Goal: Navigation & Orientation: Find specific page/section

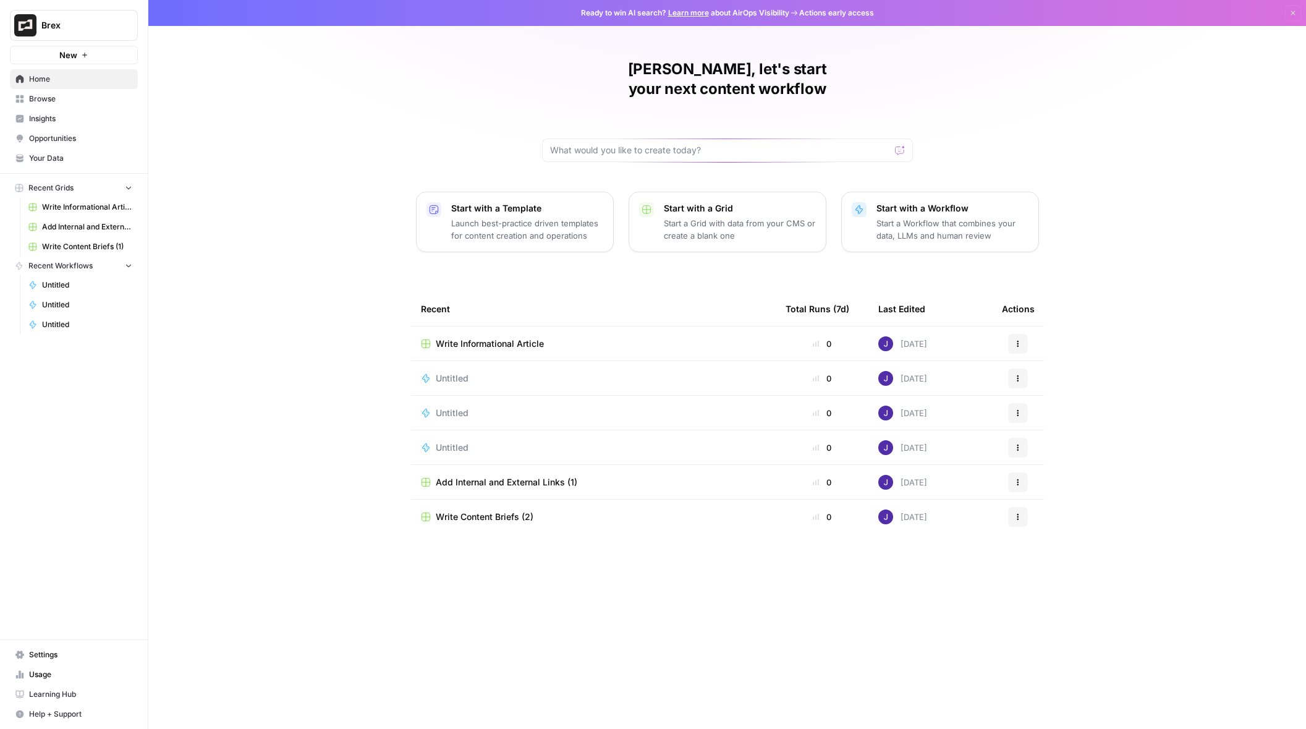
click at [40, 118] on span "Insights" at bounding box center [80, 118] width 103 height 11
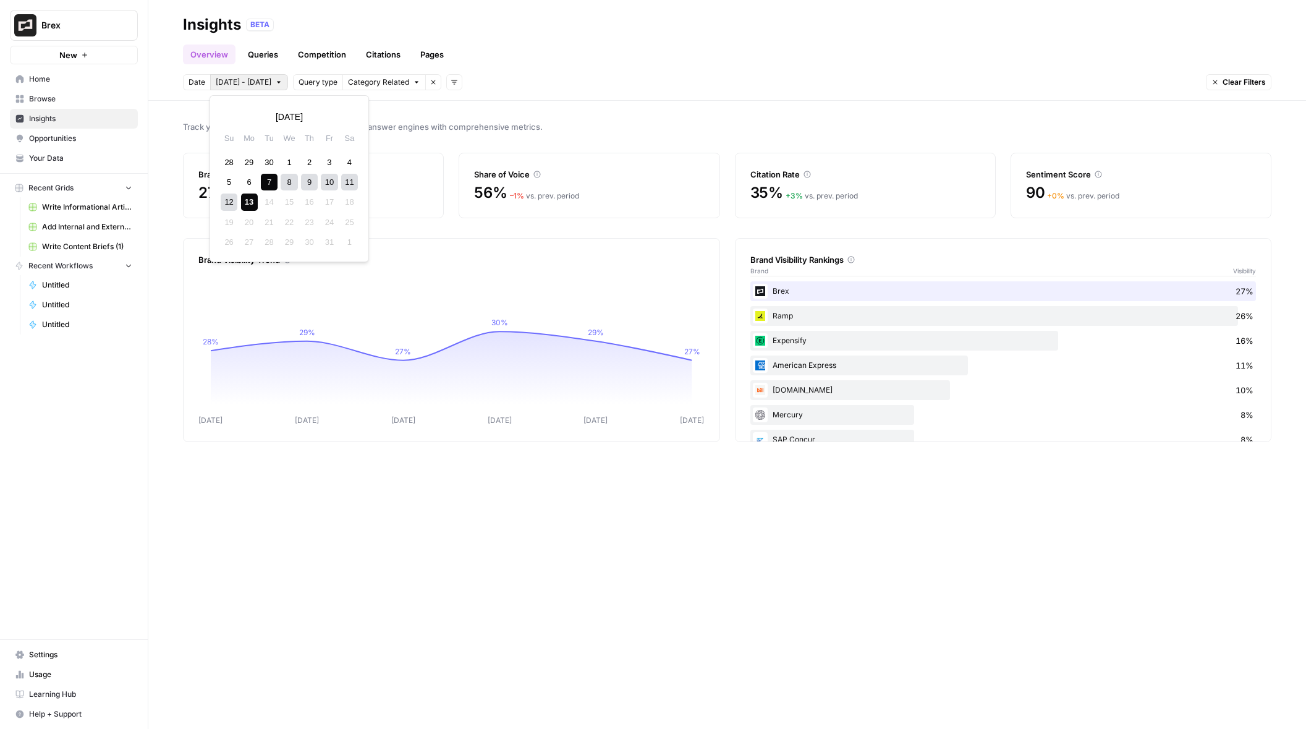
click at [265, 80] on button "[DATE] - [DATE]" at bounding box center [249, 82] width 78 height 16
click at [258, 57] on link "Queries" at bounding box center [262, 54] width 45 height 20
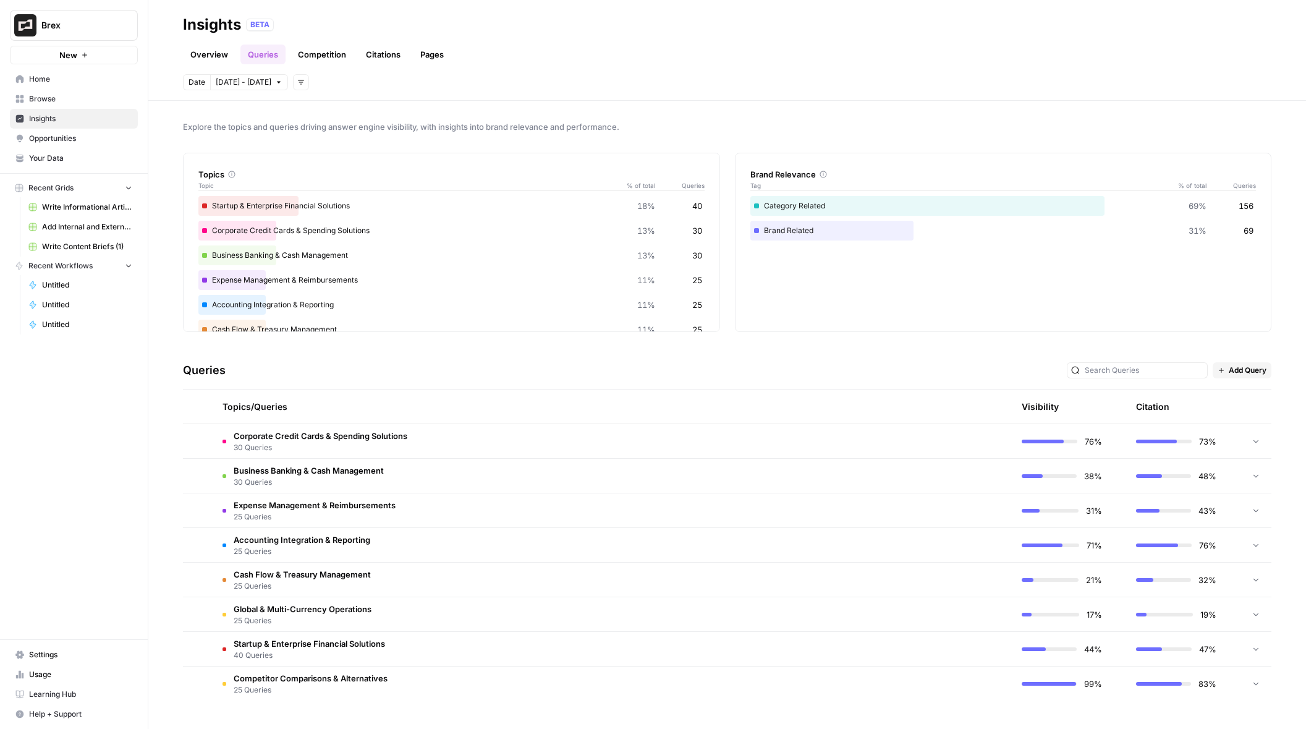
click at [318, 56] on link "Competition" at bounding box center [321, 54] width 63 height 20
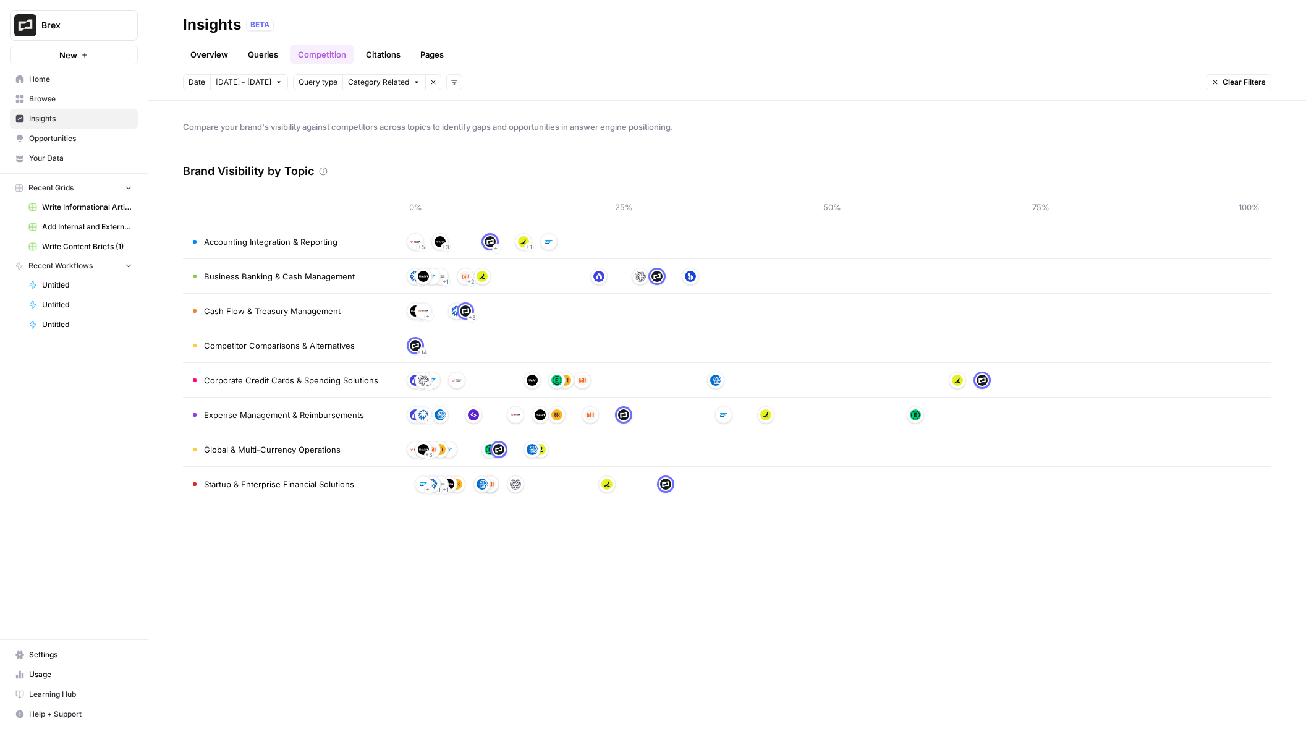
click at [385, 53] on link "Citations" at bounding box center [382, 54] width 49 height 20
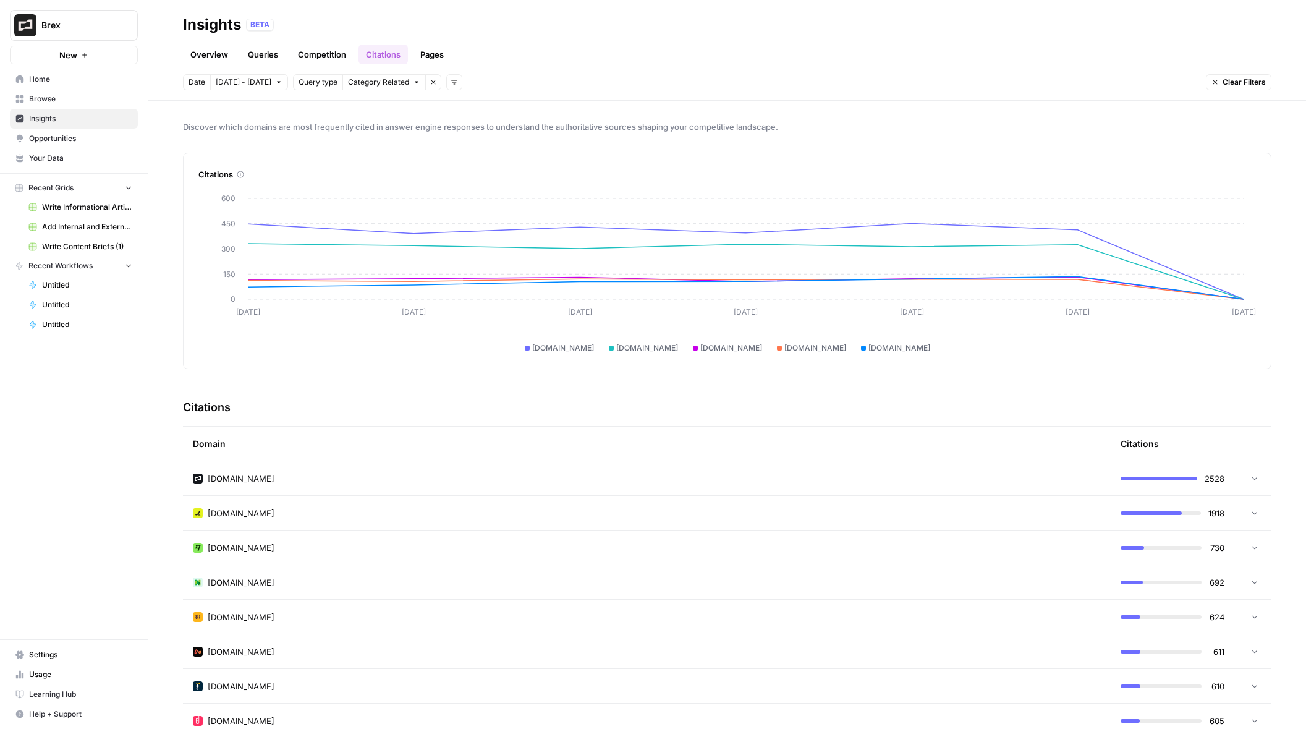
click at [437, 50] on link "Pages" at bounding box center [432, 54] width 38 height 20
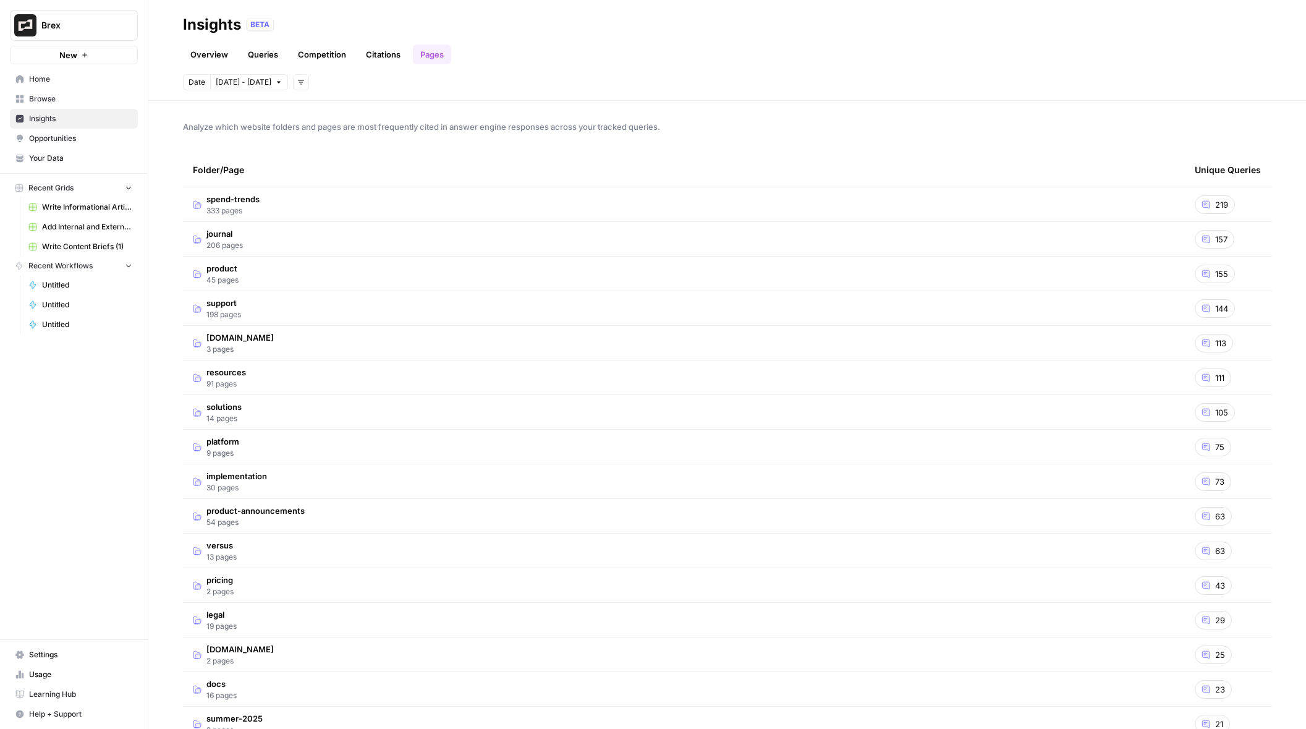
click at [52, 103] on span "Browse" at bounding box center [80, 98] width 103 height 11
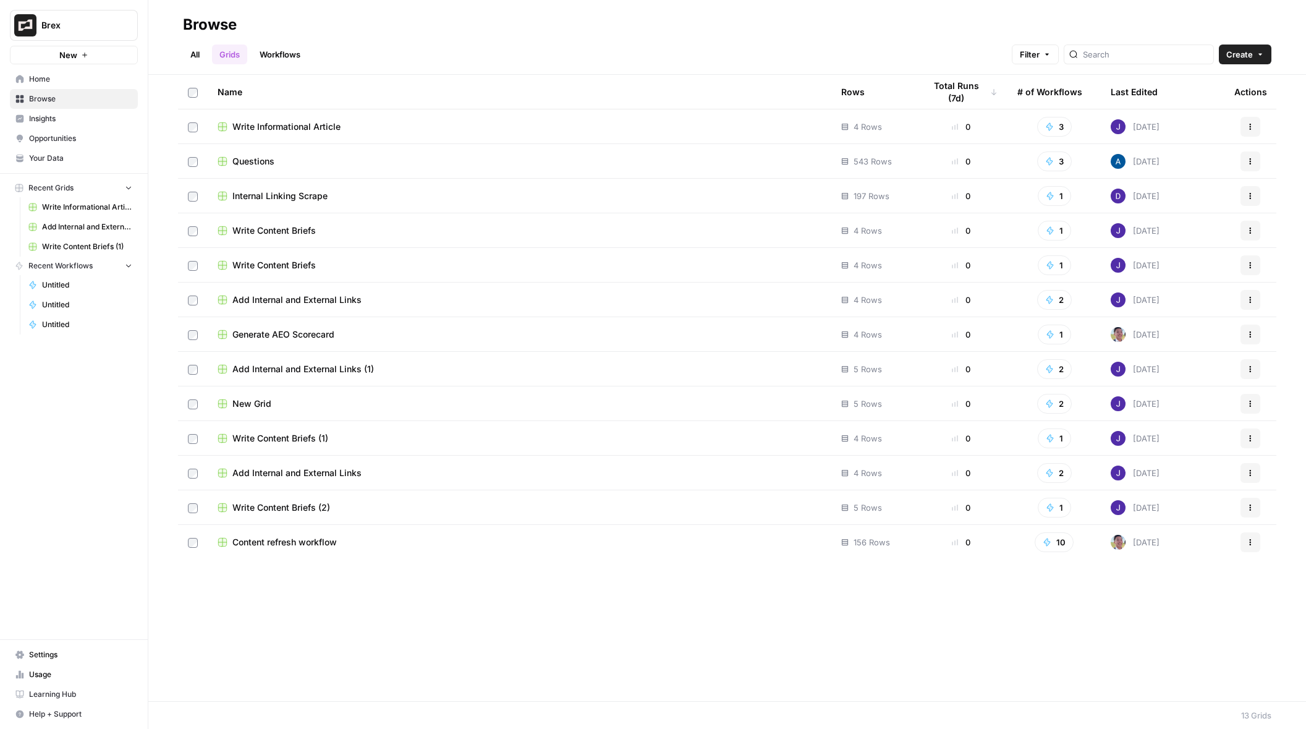
click at [286, 55] on link "Workflows" at bounding box center [280, 54] width 56 height 20
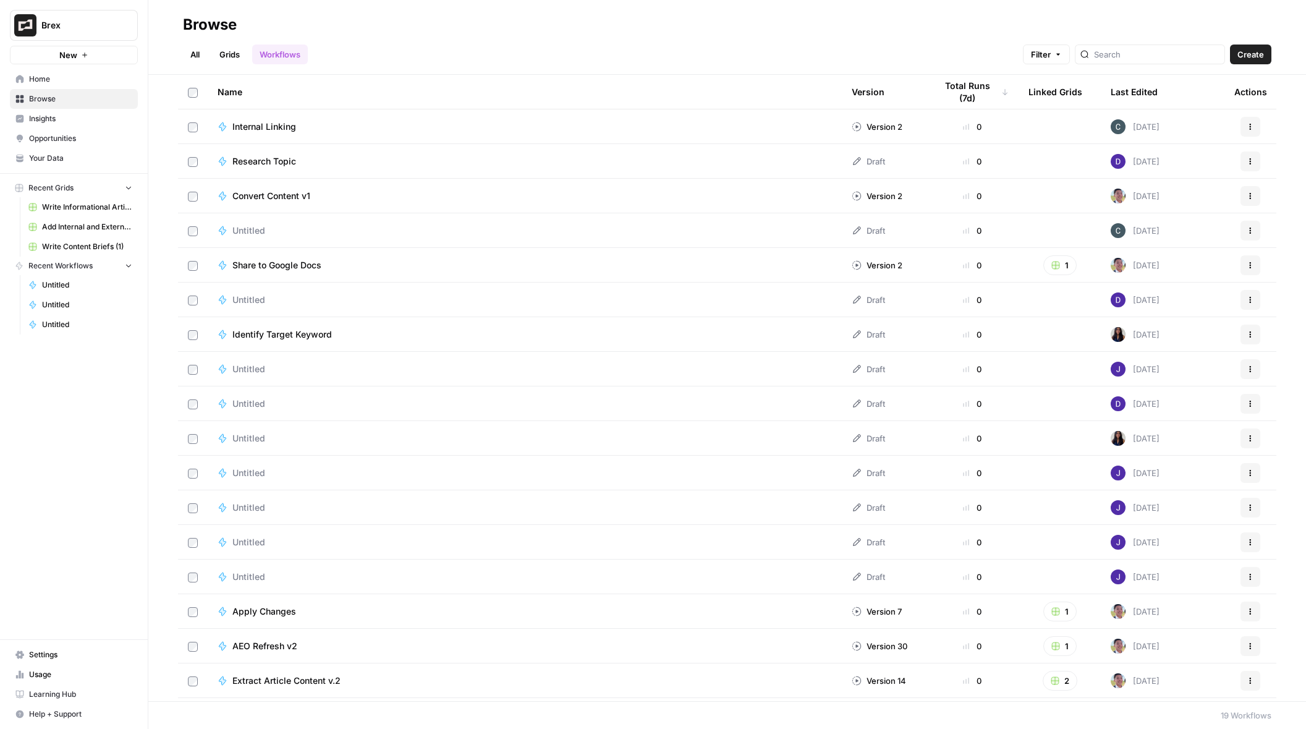
click at [226, 54] on link "Grids" at bounding box center [229, 54] width 35 height 20
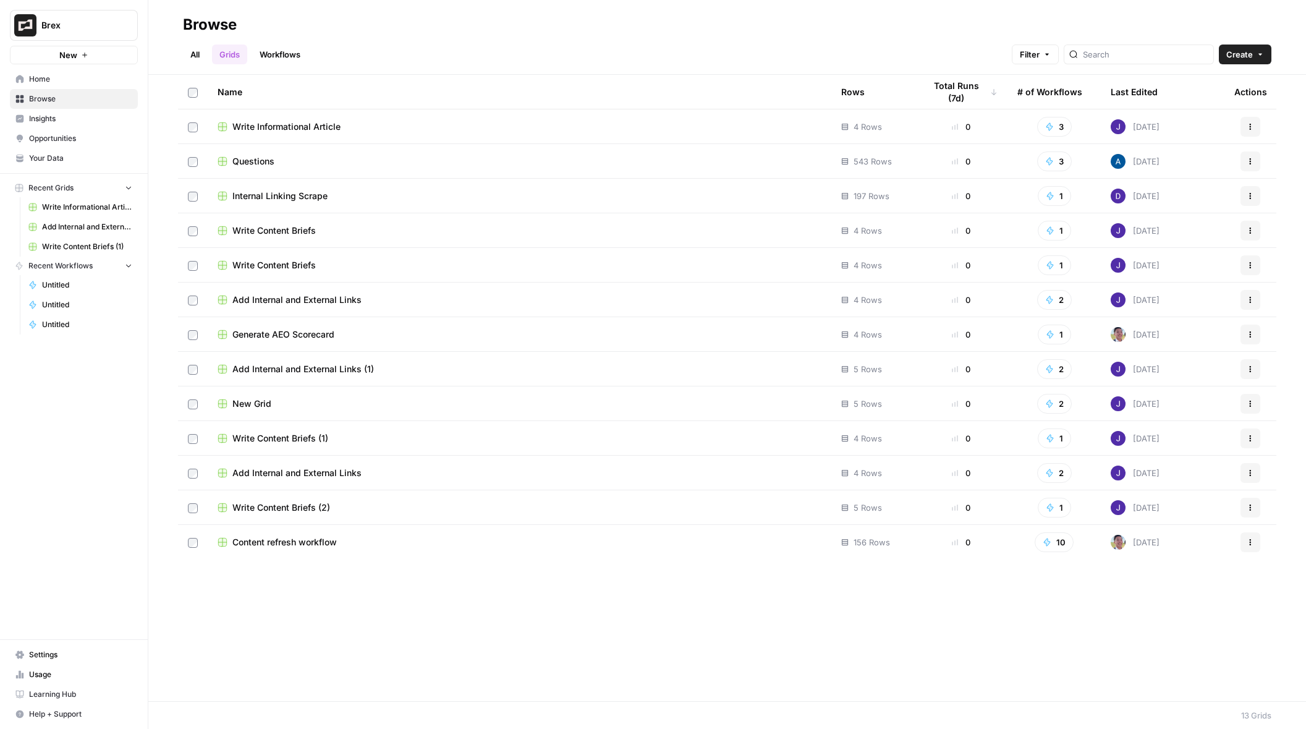
click at [288, 131] on span "Write Informational Article" at bounding box center [286, 127] width 108 height 12
click at [200, 56] on link "All" at bounding box center [195, 54] width 24 height 20
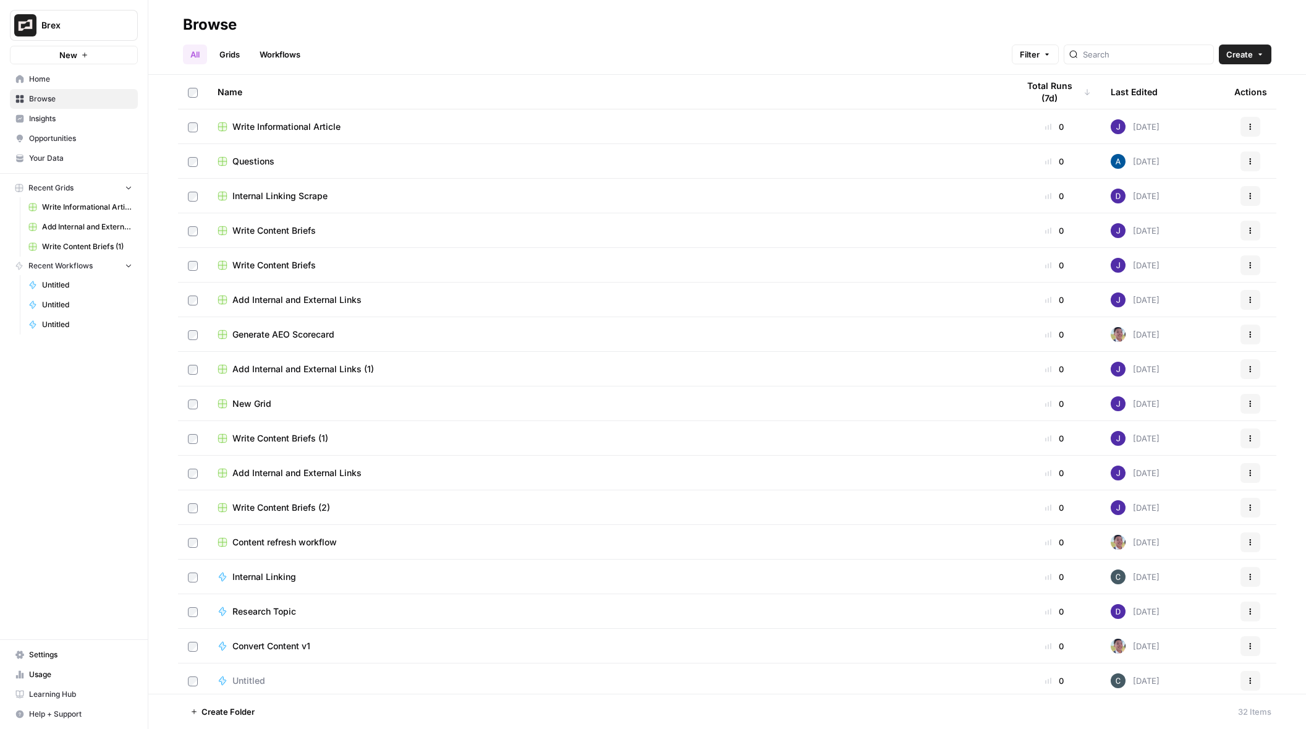
click at [233, 59] on link "Grids" at bounding box center [229, 54] width 35 height 20
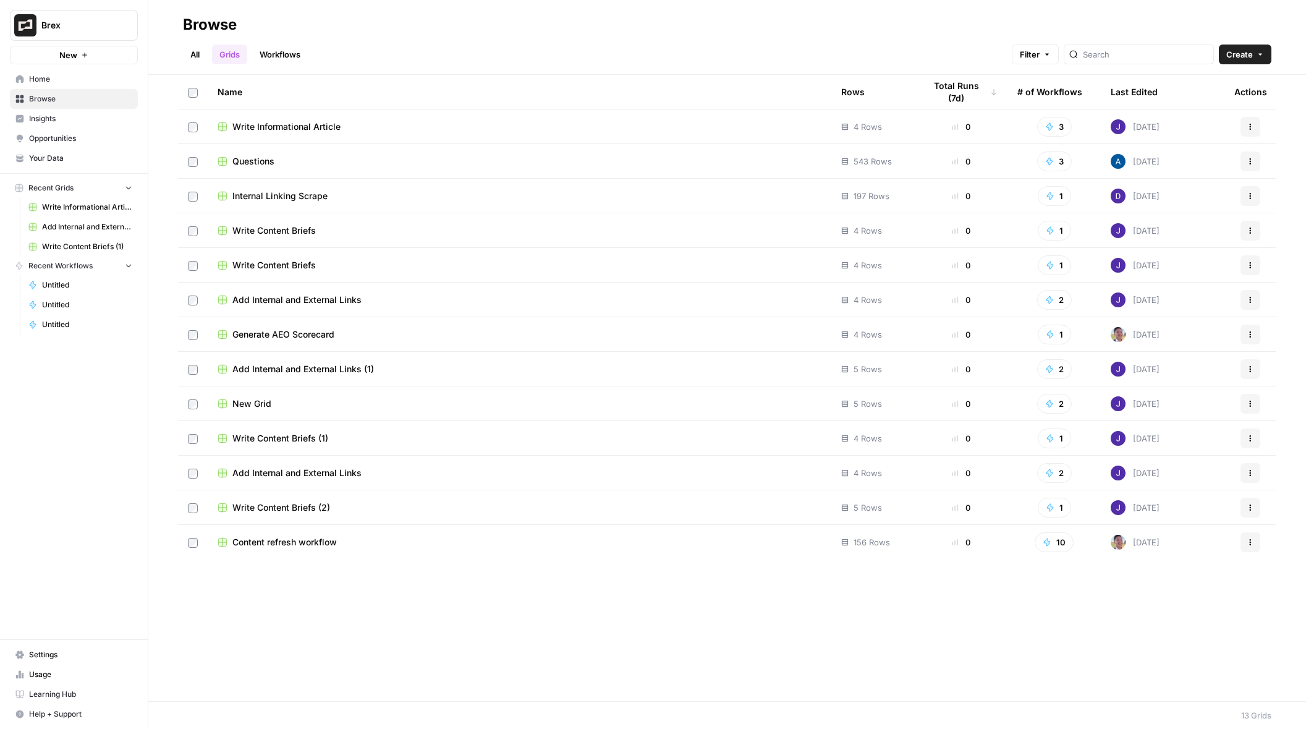
click at [246, 161] on span "Questions" at bounding box center [253, 161] width 42 height 12
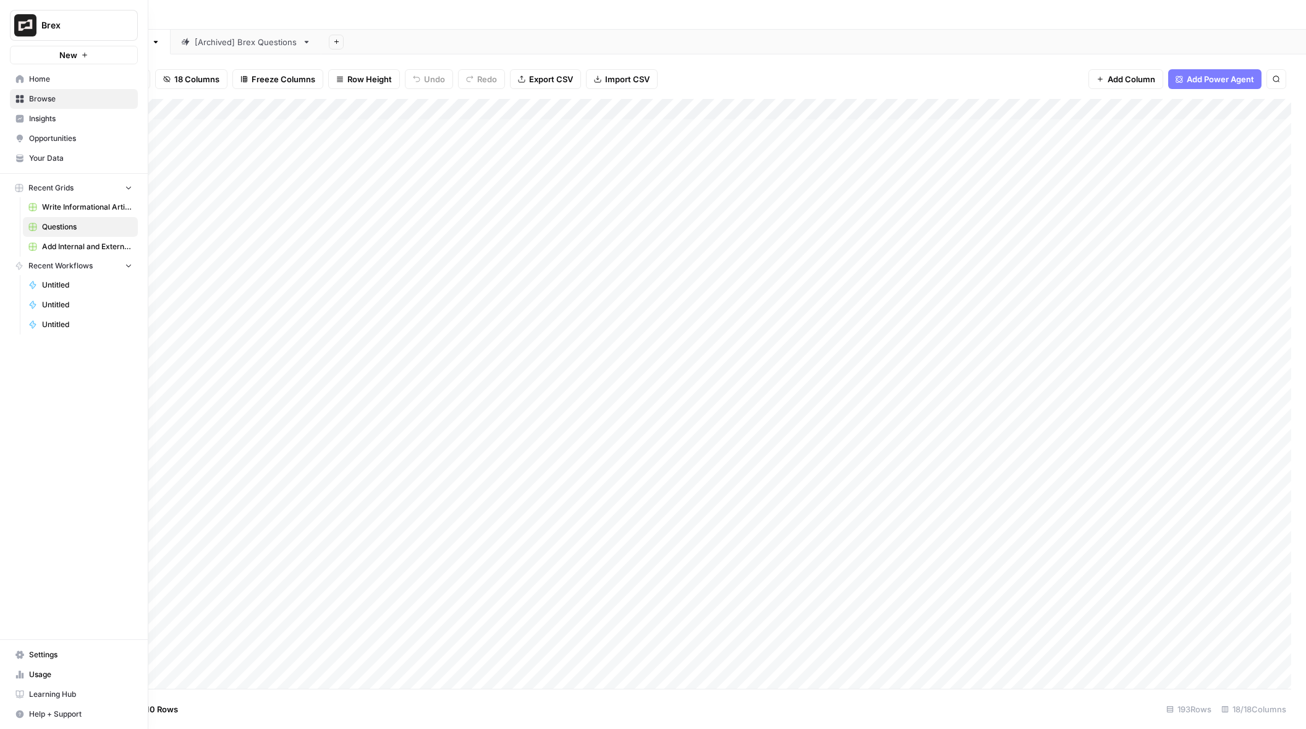
click at [45, 77] on span "Home" at bounding box center [80, 79] width 103 height 11
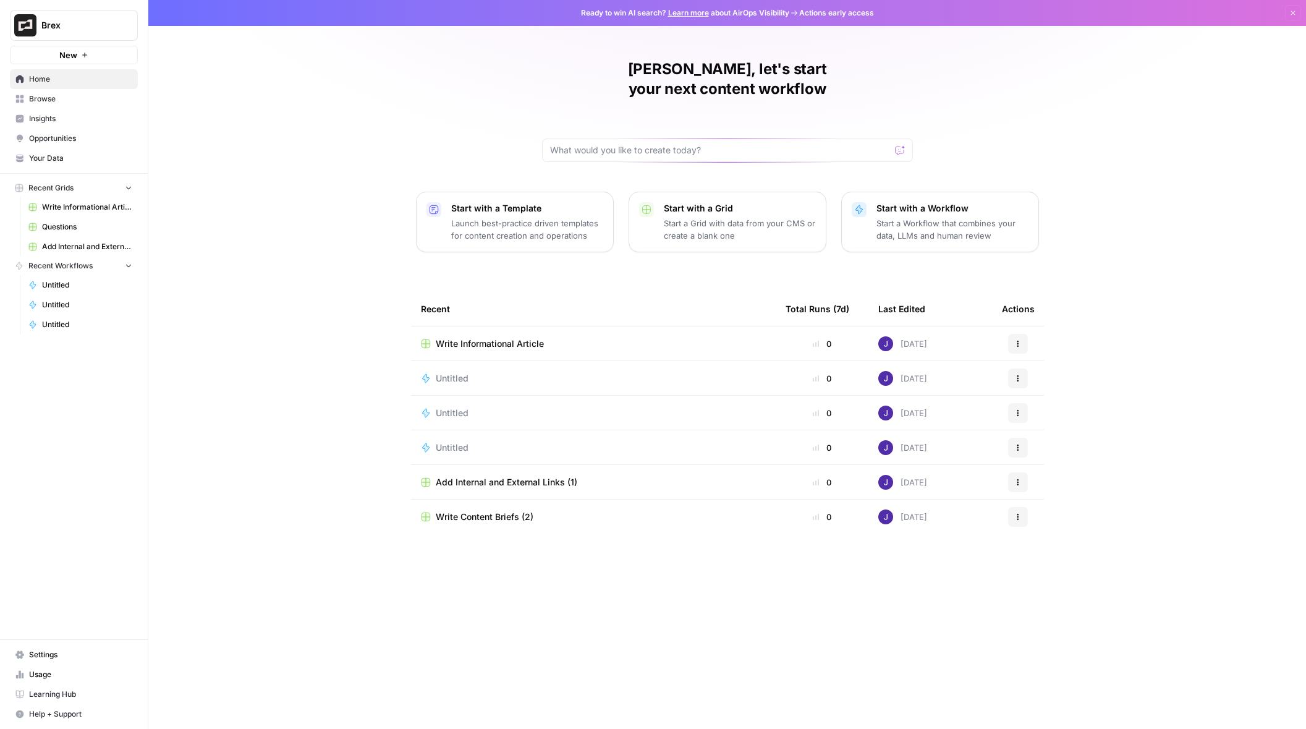
click at [57, 189] on span "Recent Grids" at bounding box center [50, 187] width 45 height 11
click at [48, 103] on span "Browse" at bounding box center [80, 98] width 103 height 11
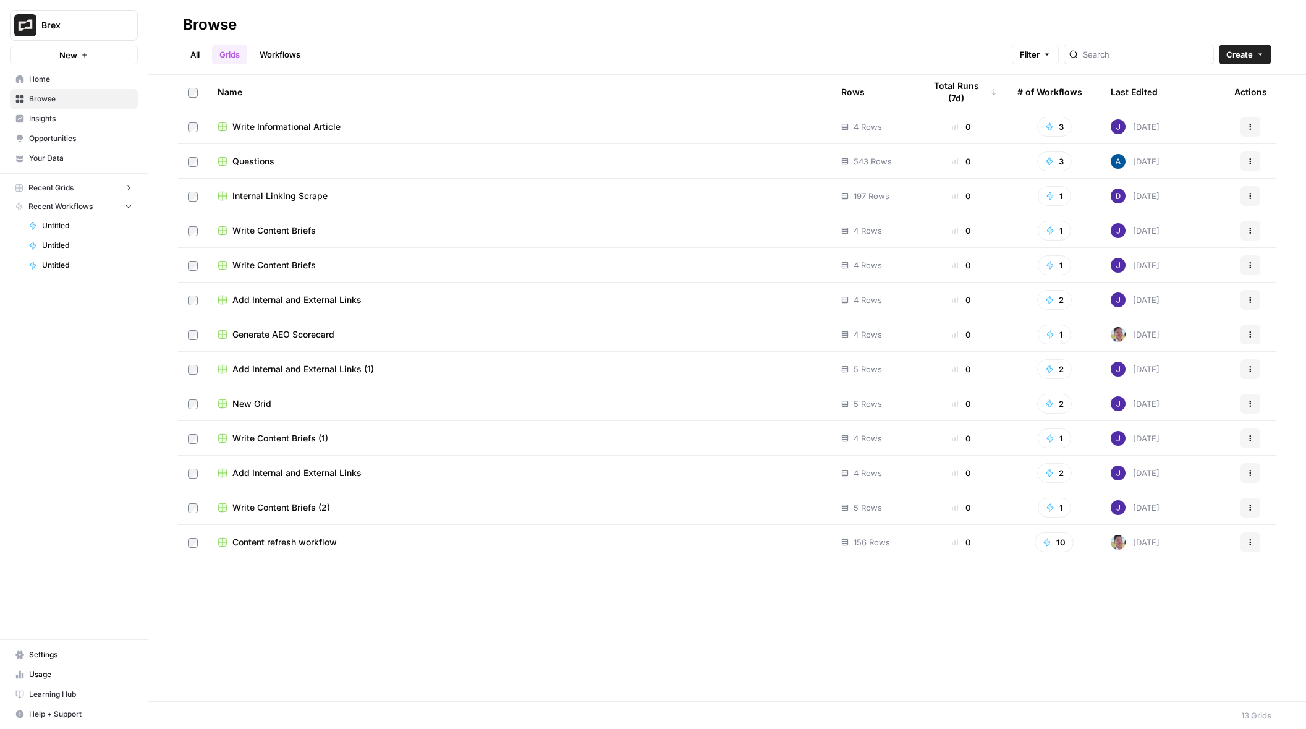
click at [258, 402] on span "New Grid" at bounding box center [251, 403] width 39 height 12
click at [305, 544] on span "Content refresh workflow" at bounding box center [284, 542] width 104 height 12
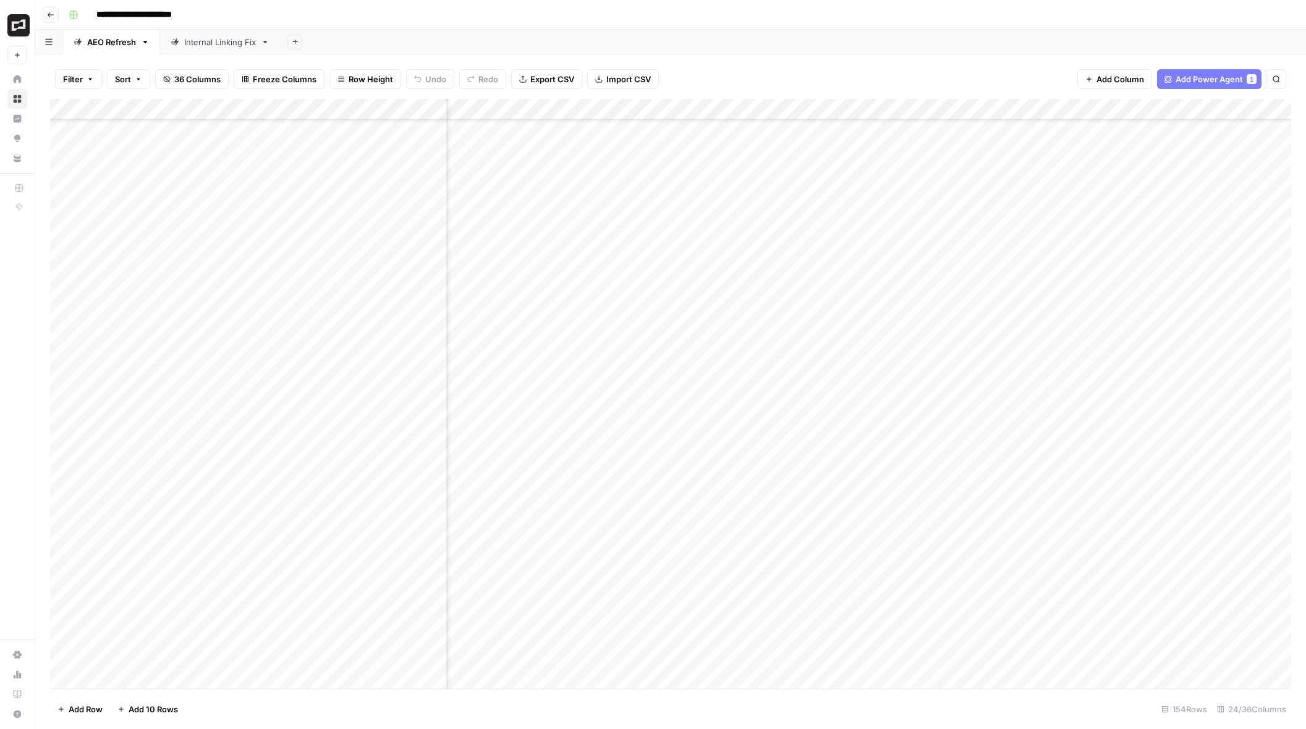
scroll to position [219, 1485]
click at [791, 288] on div "Add Column" at bounding box center [670, 394] width 1241 height 590
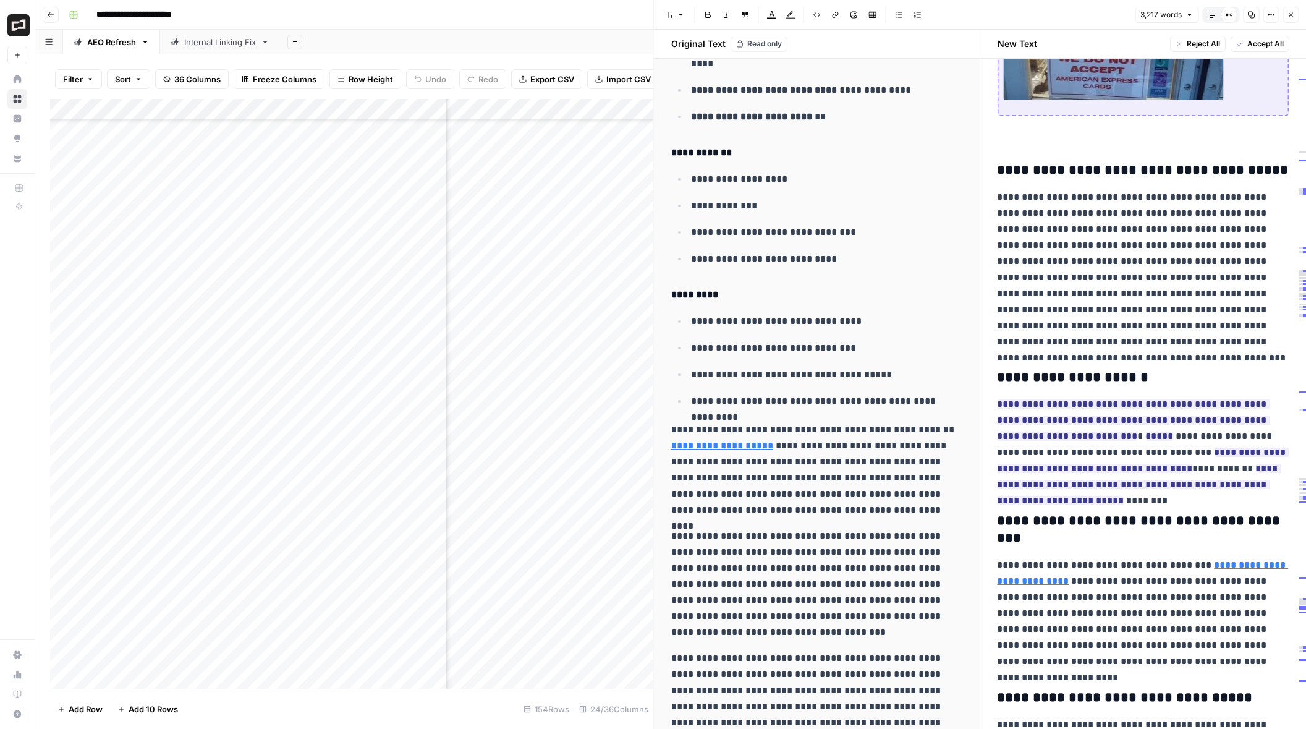
scroll to position [8133, 0]
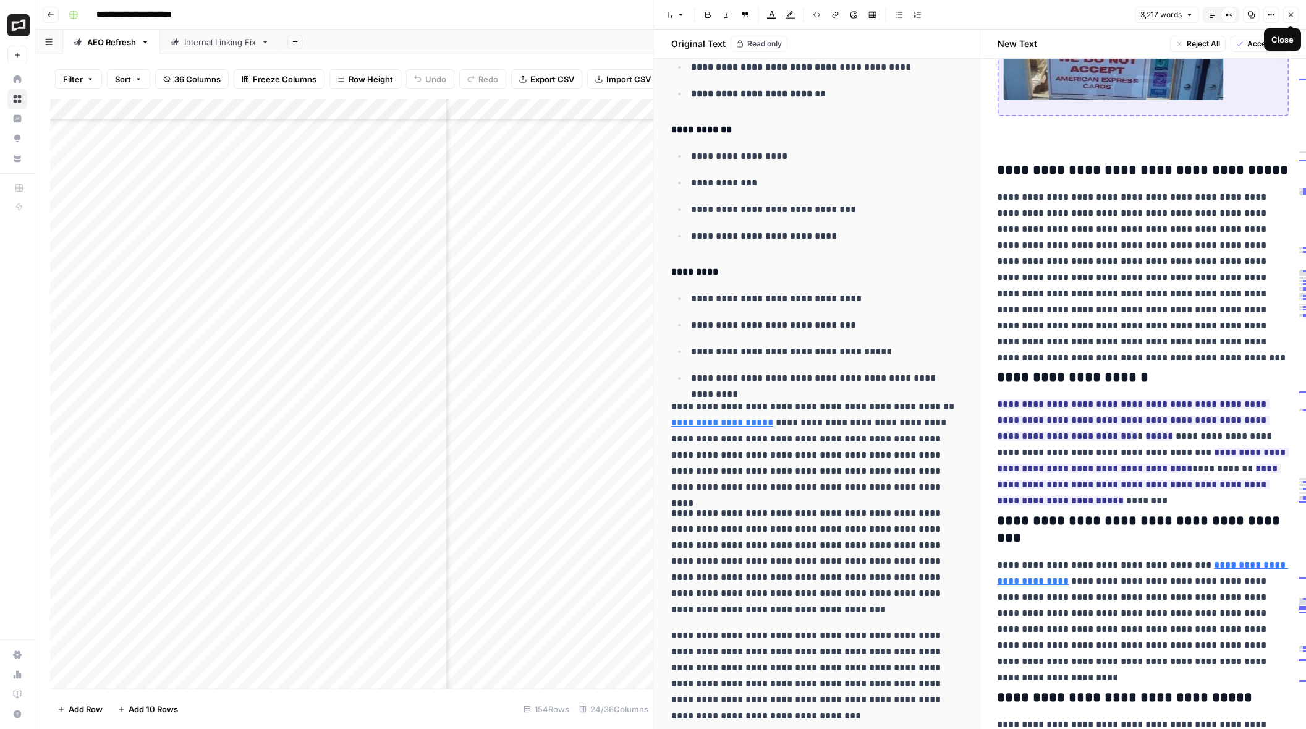
click at [1294, 13] on button "Close" at bounding box center [1290, 15] width 16 height 16
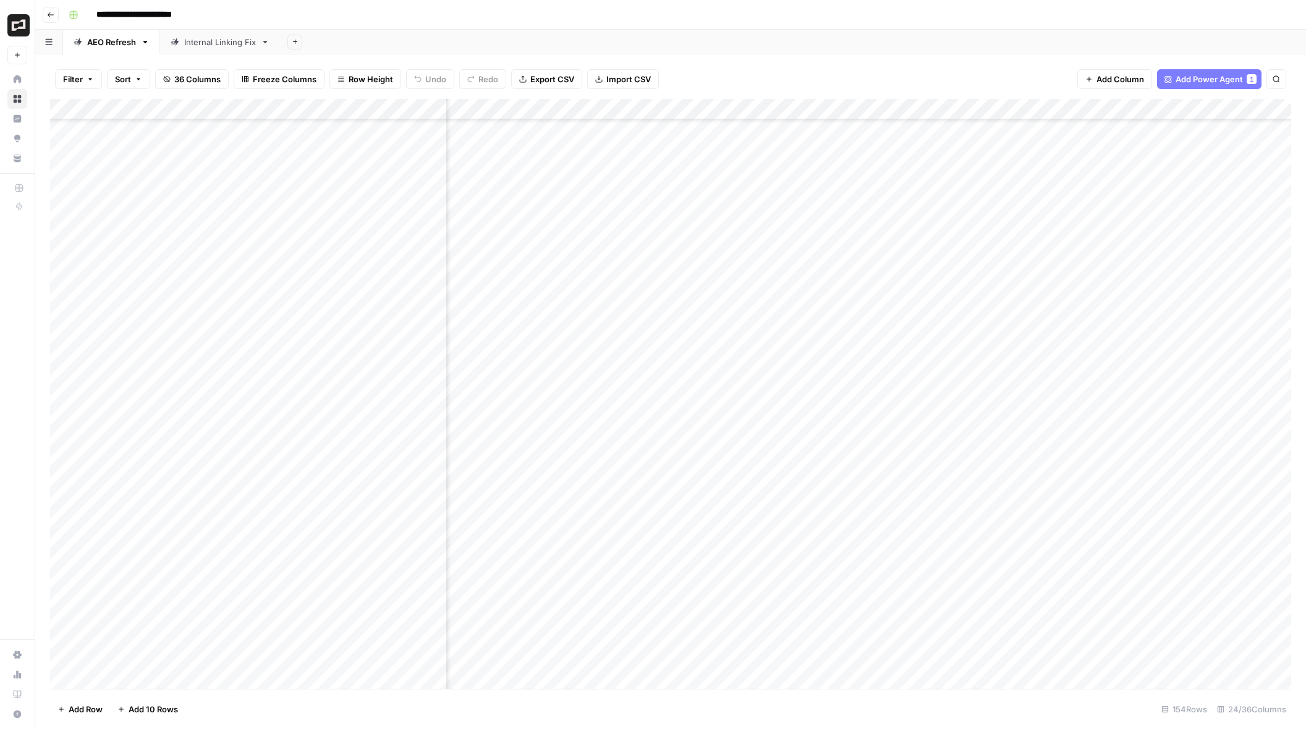
scroll to position [569, 1485]
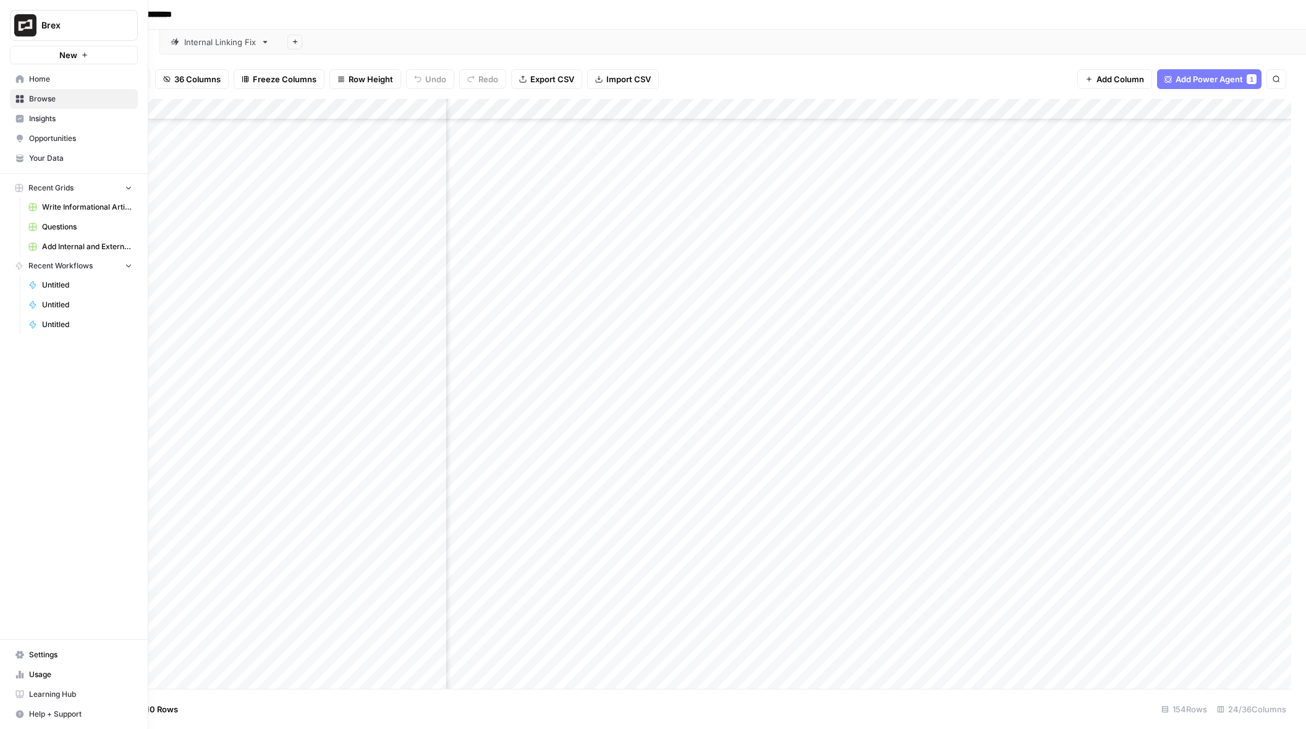
click at [52, 123] on span "Insights" at bounding box center [80, 118] width 103 height 11
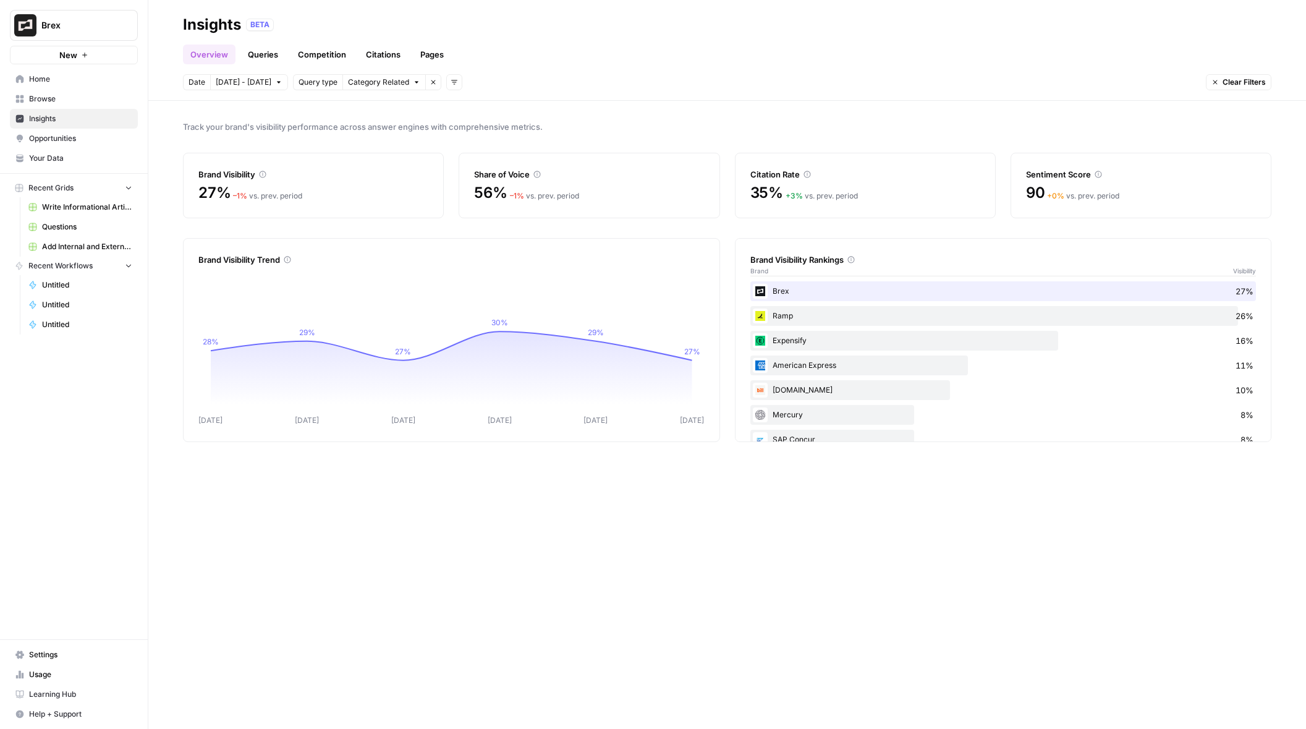
click at [415, 53] on link "Pages" at bounding box center [432, 54] width 38 height 20
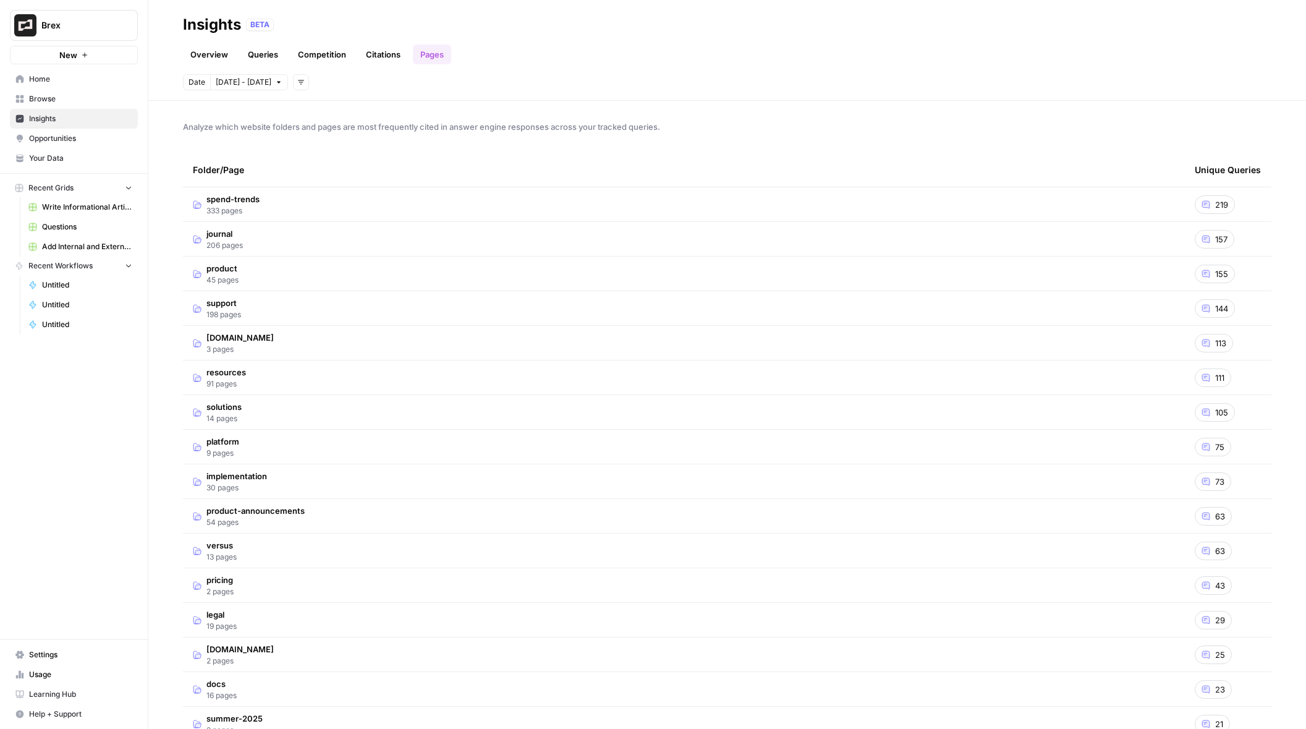
click at [377, 54] on link "Citations" at bounding box center [382, 54] width 49 height 20
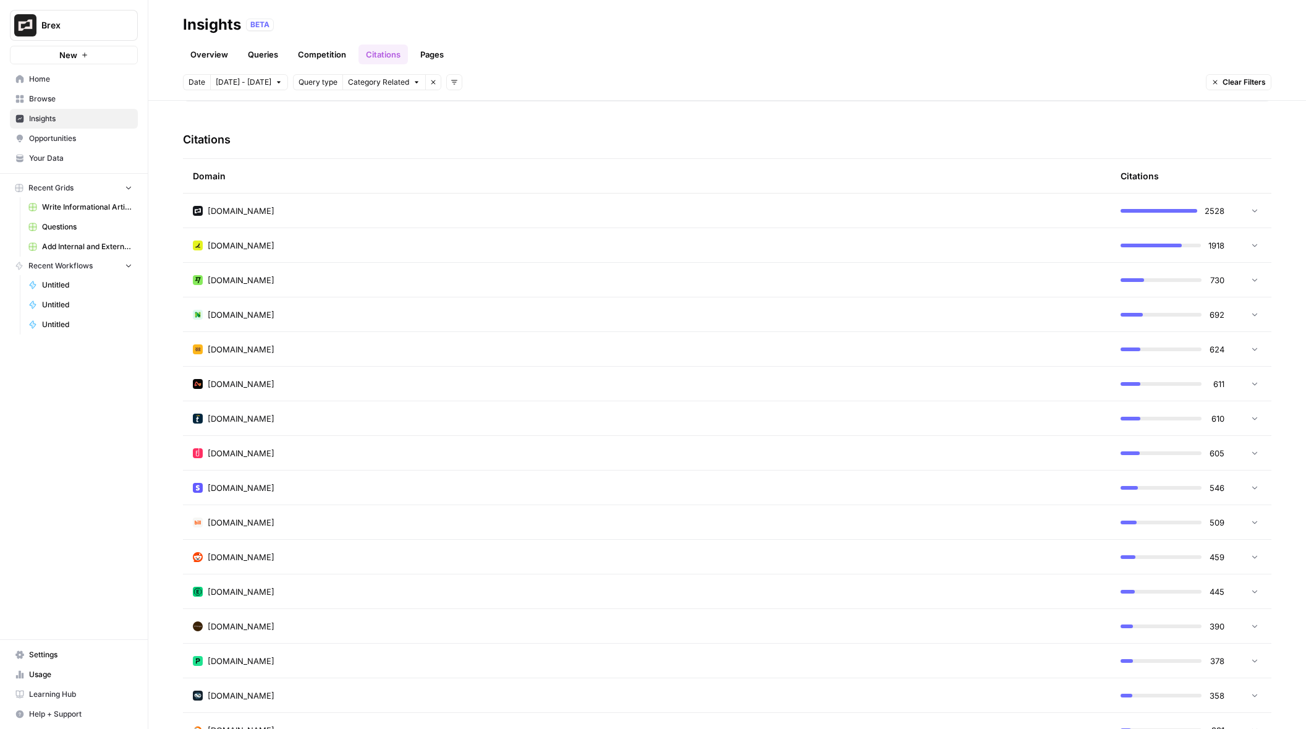
scroll to position [299, 0]
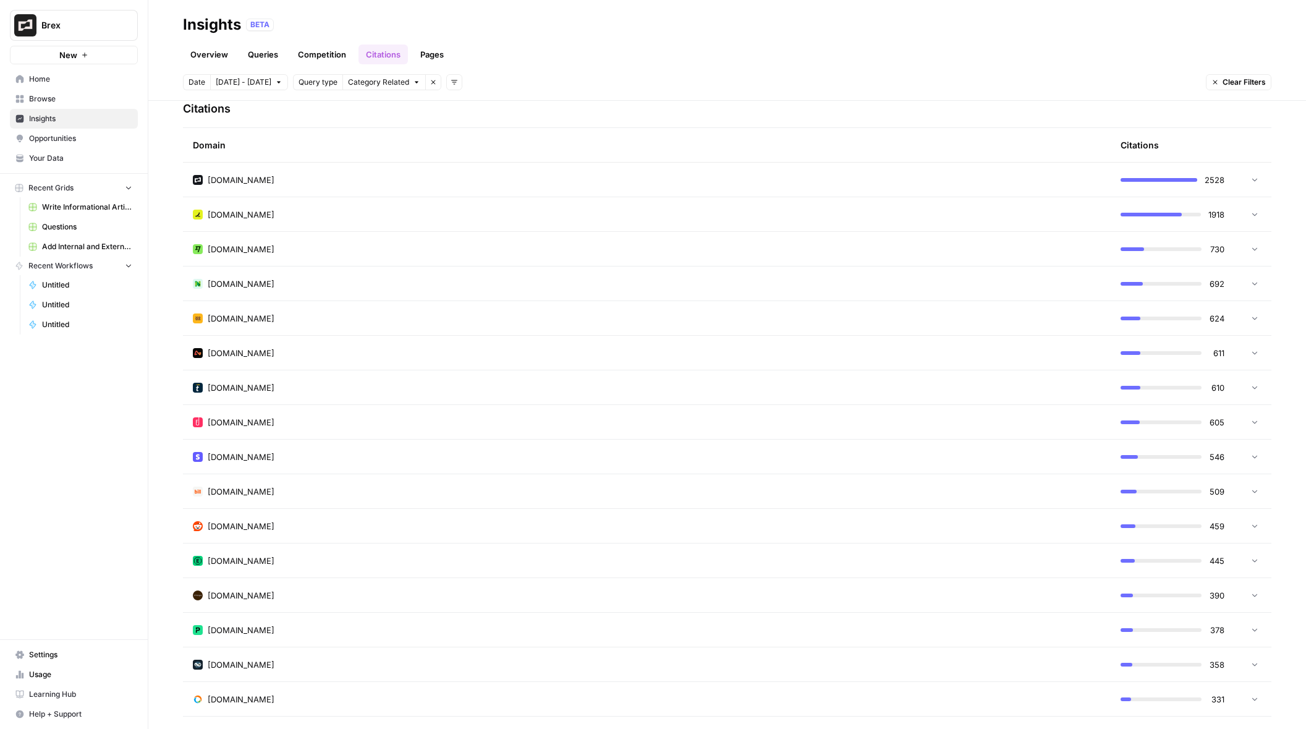
click at [449, 226] on td "[DOMAIN_NAME]" at bounding box center [647, 214] width 928 height 34
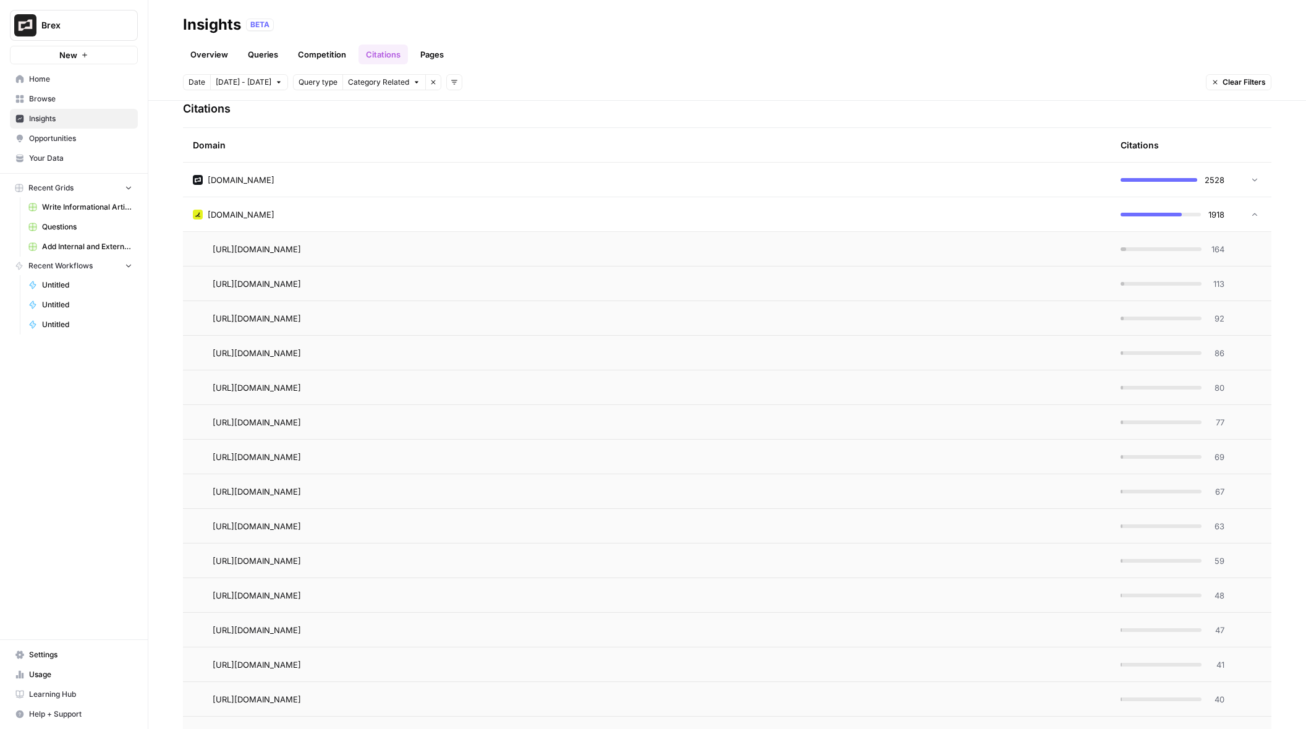
click at [470, 179] on div "[DOMAIN_NAME]" at bounding box center [647, 180] width 908 height 12
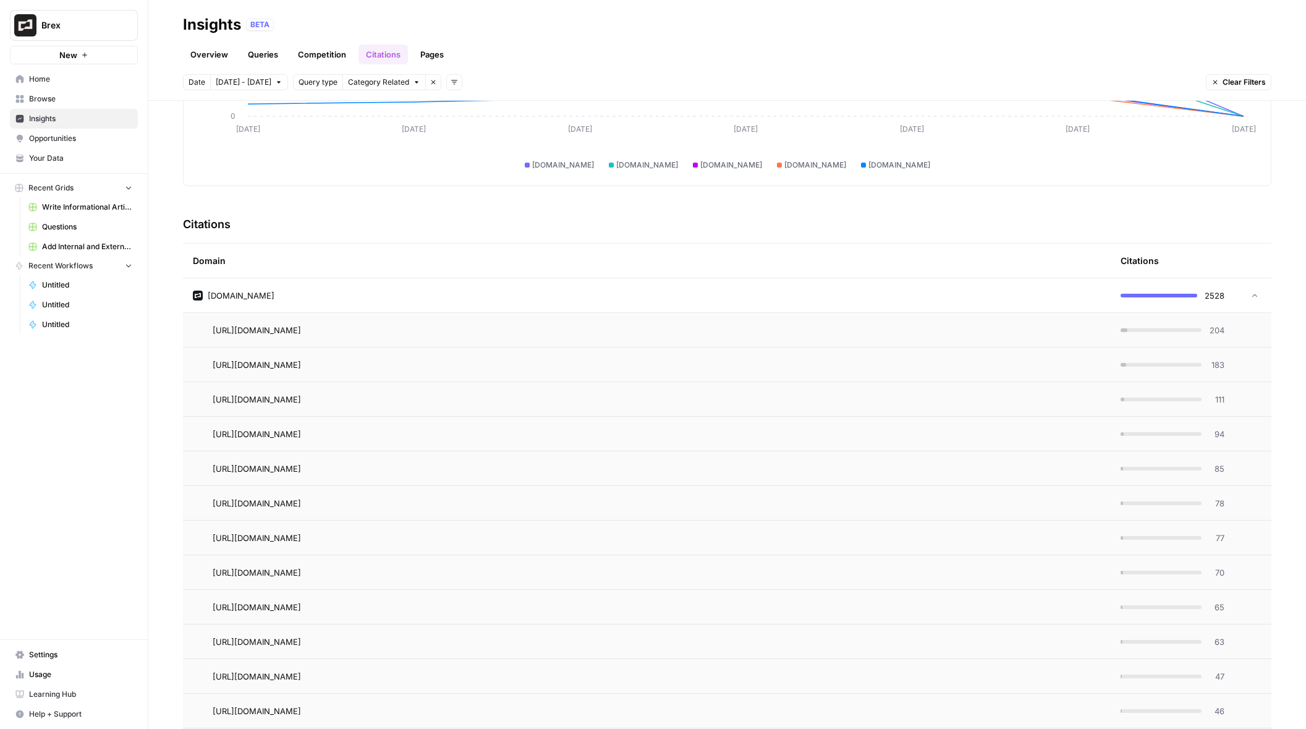
scroll to position [182, 0]
click at [64, 101] on span "Browse" at bounding box center [80, 98] width 103 height 11
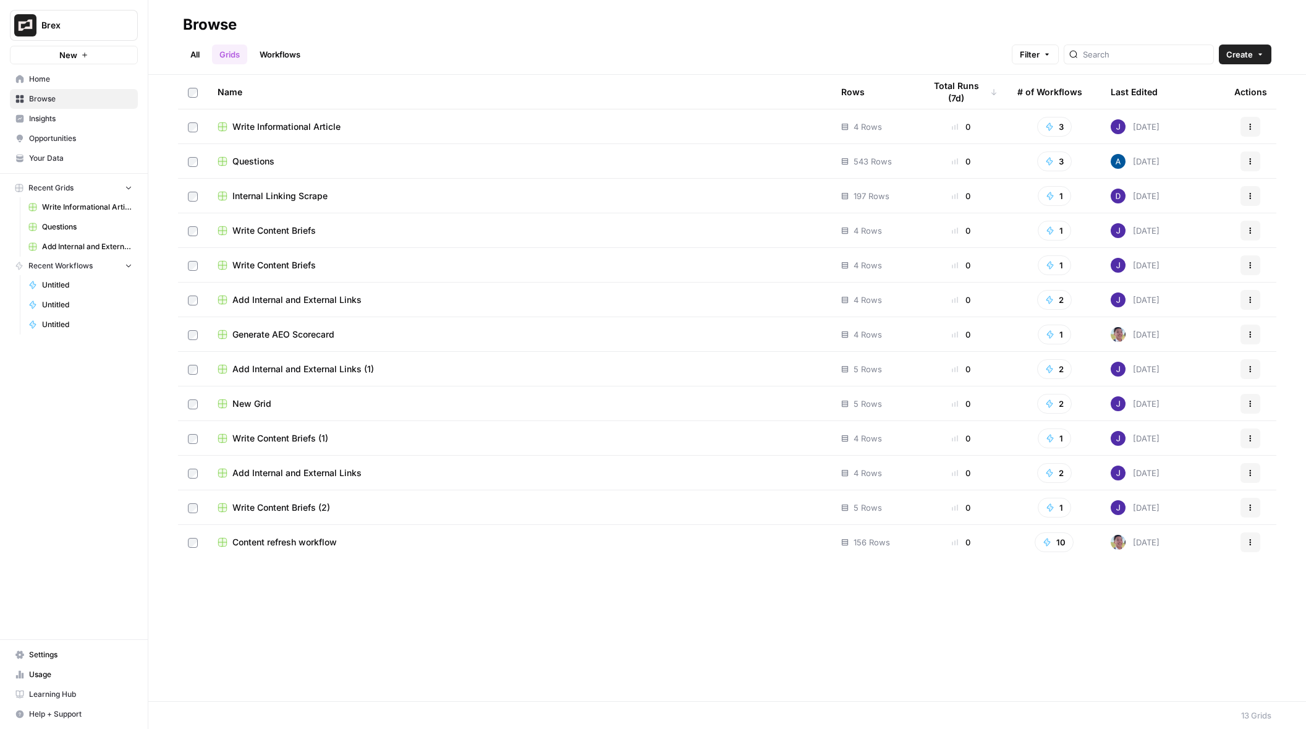
click at [61, 77] on span "Home" at bounding box center [80, 79] width 103 height 11
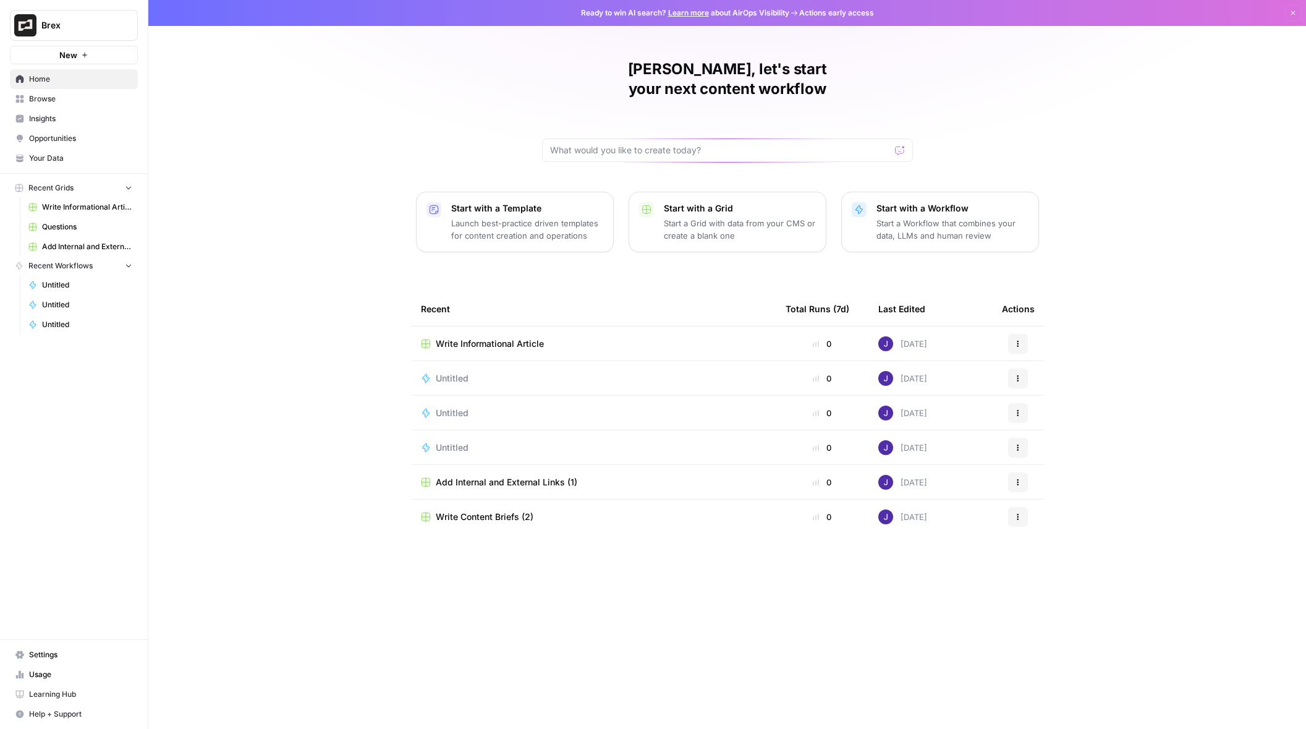
click at [533, 217] on p "Launch best-practice driven templates for content creation and operations" at bounding box center [527, 229] width 152 height 25
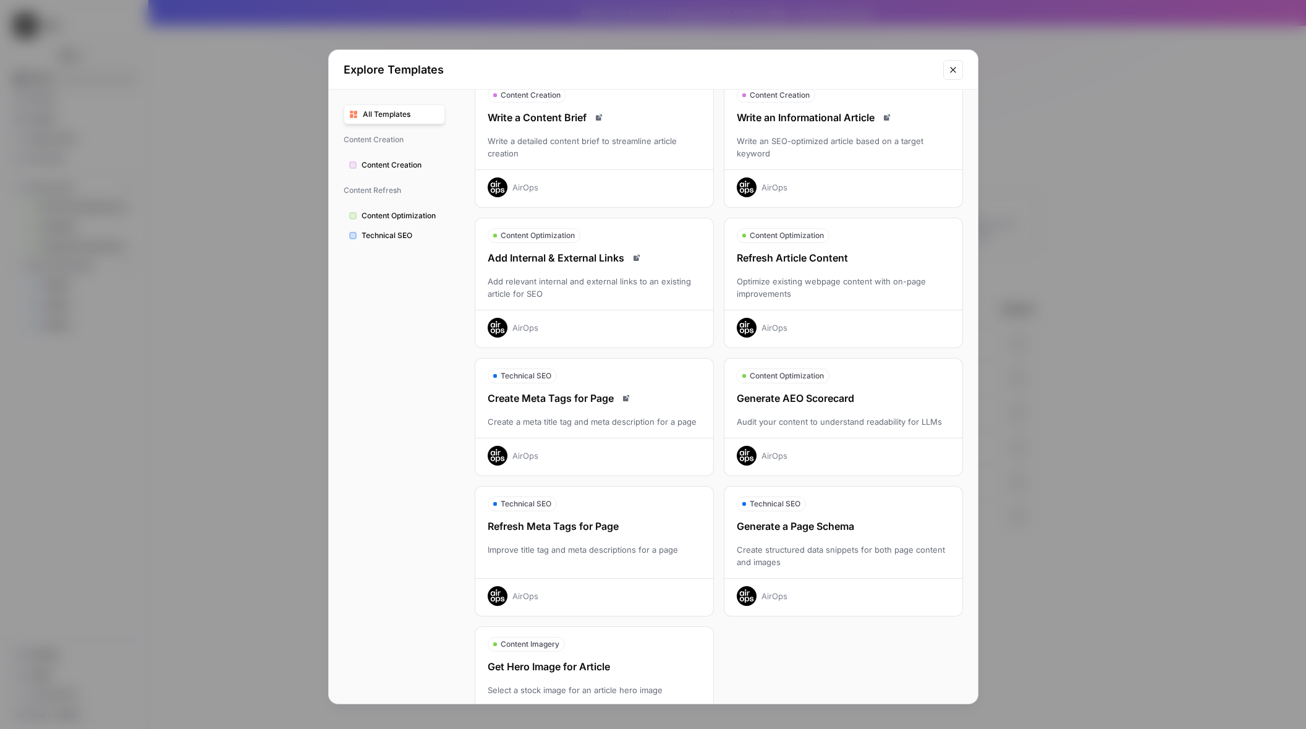
scroll to position [117, 0]
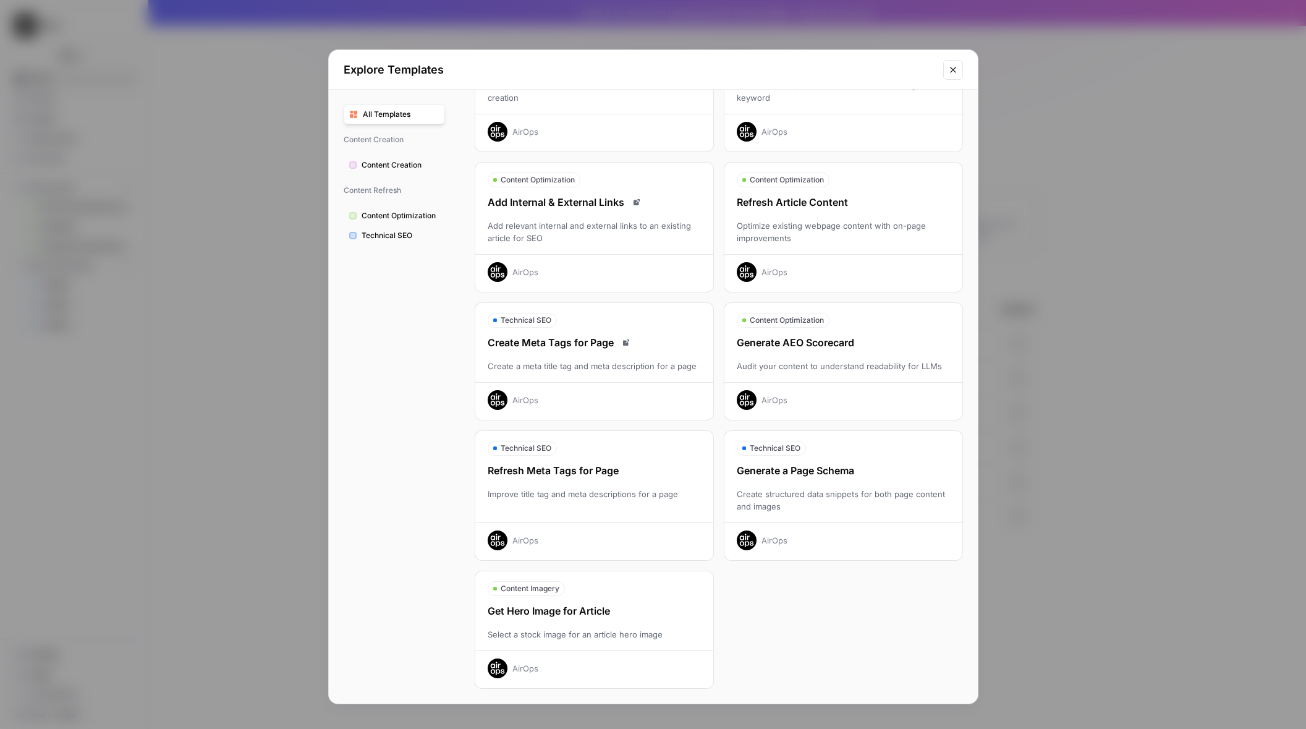
click at [951, 75] on button "Close modal" at bounding box center [953, 70] width 20 height 20
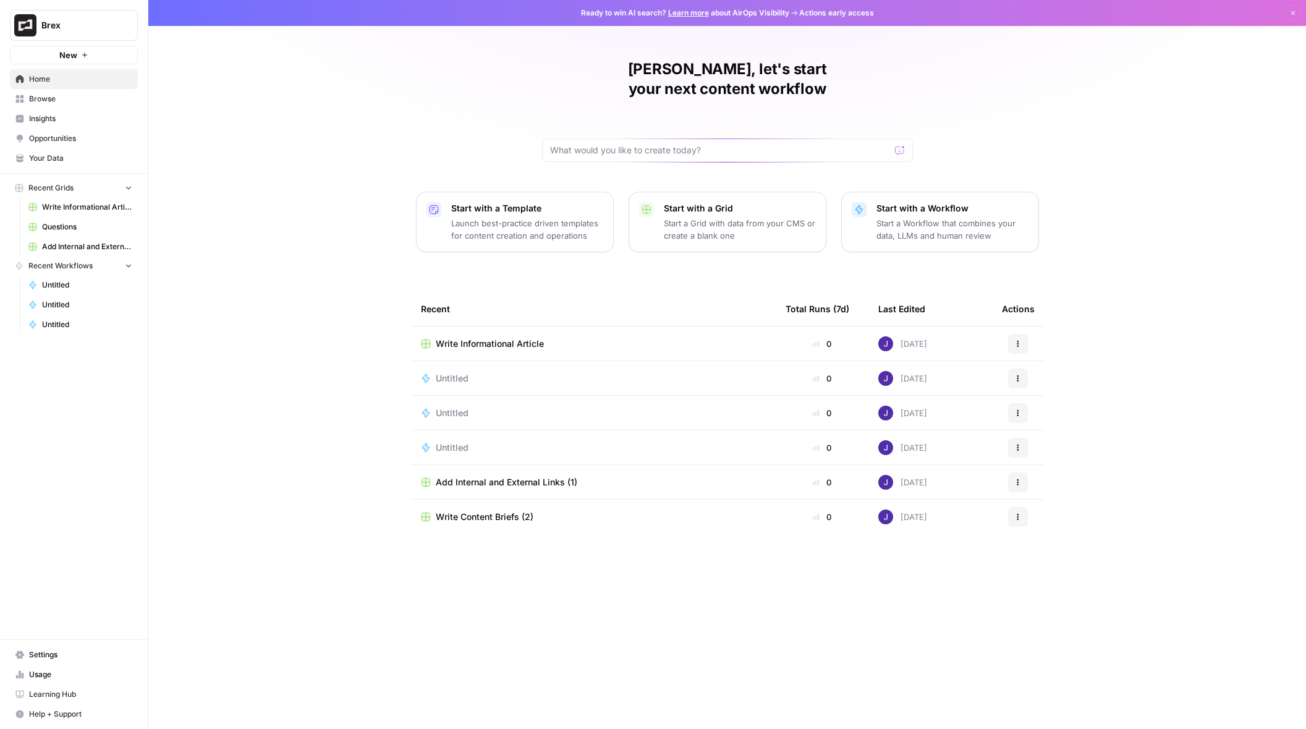
click at [32, 103] on span "Browse" at bounding box center [80, 98] width 103 height 11
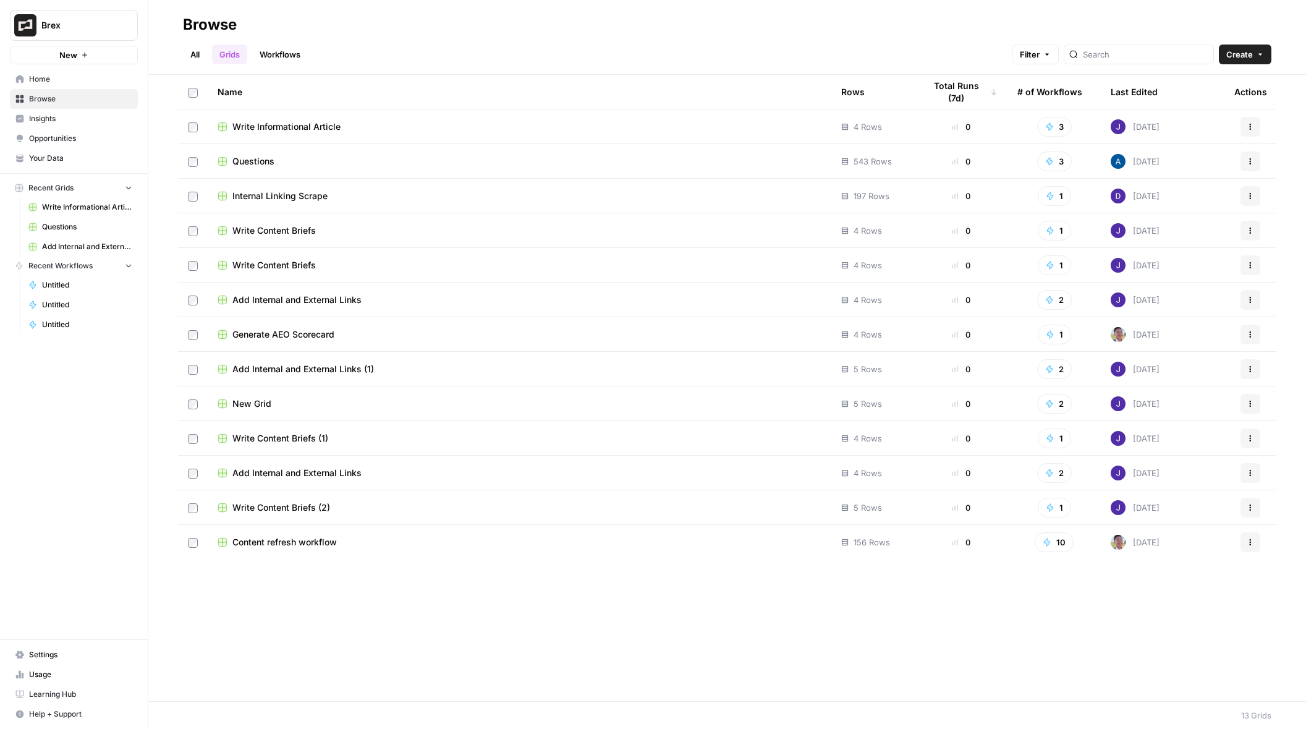
click at [37, 119] on span "Insights" at bounding box center [80, 118] width 103 height 11
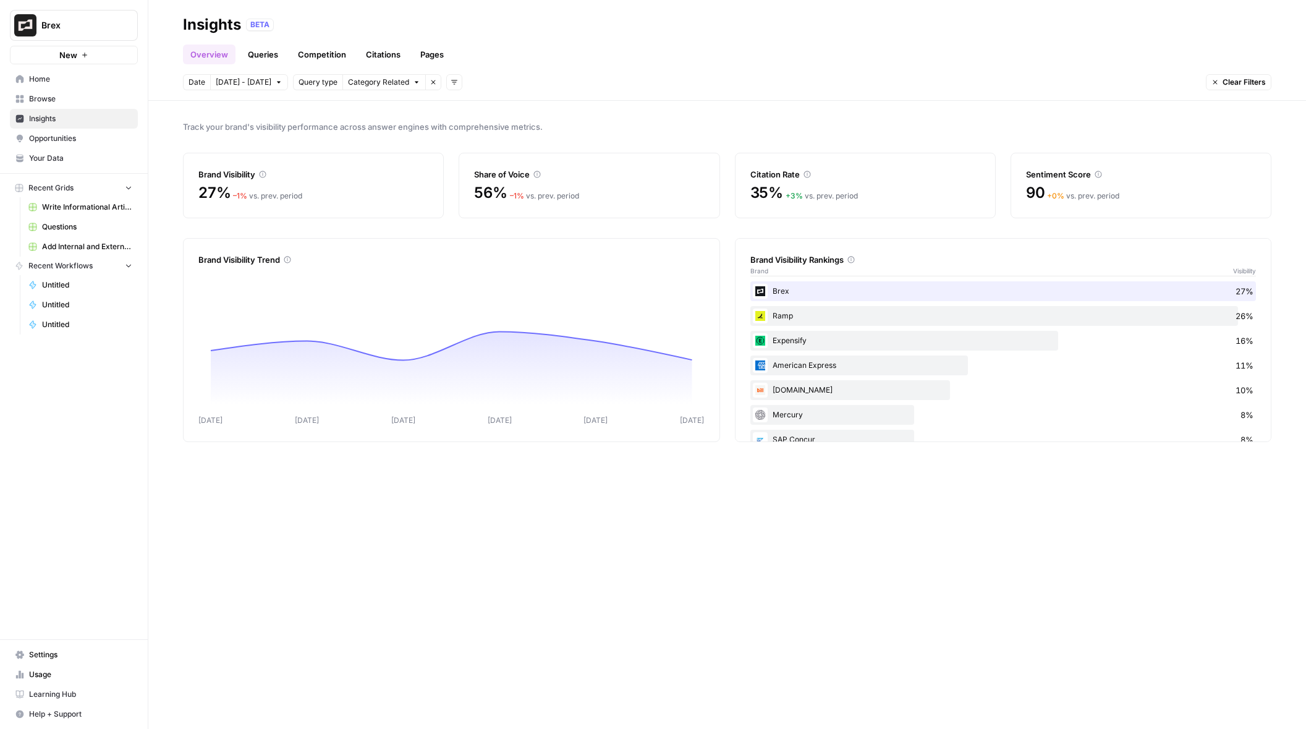
click at [43, 104] on link "Browse" at bounding box center [74, 99] width 128 height 20
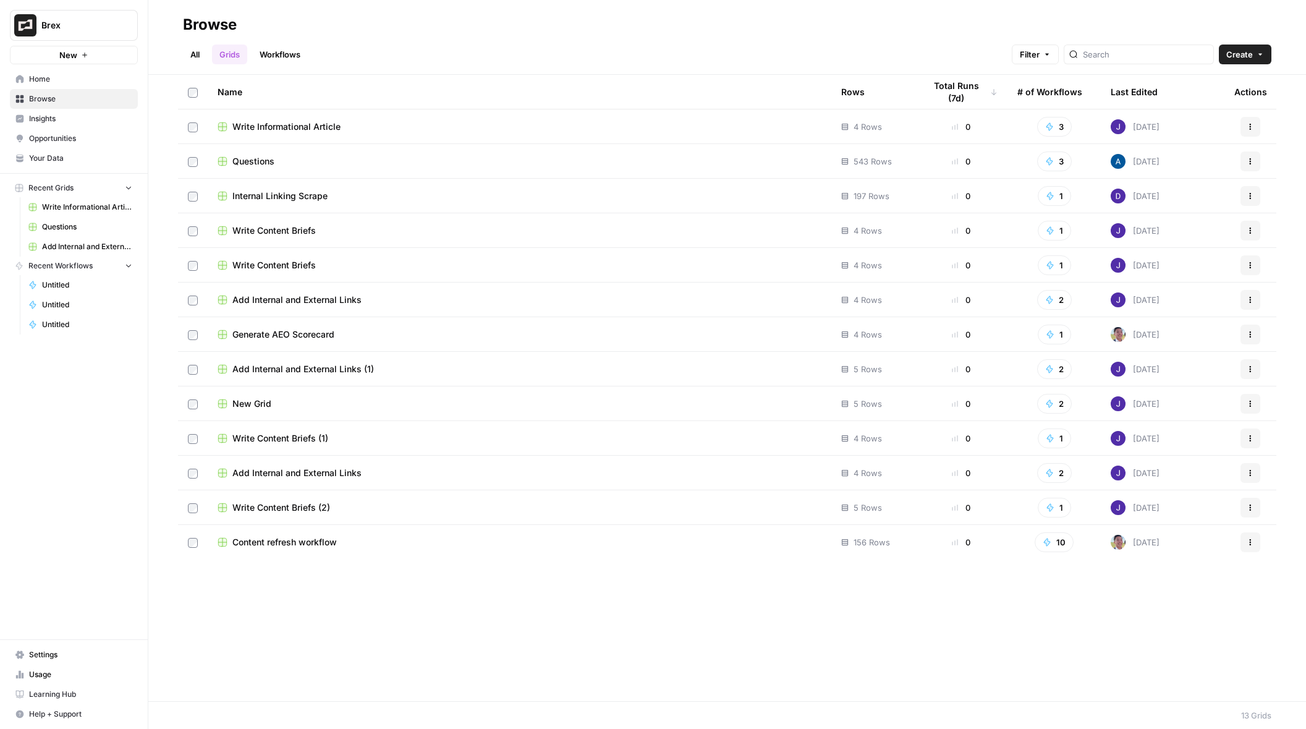
click at [242, 400] on span "New Grid" at bounding box center [251, 403] width 39 height 12
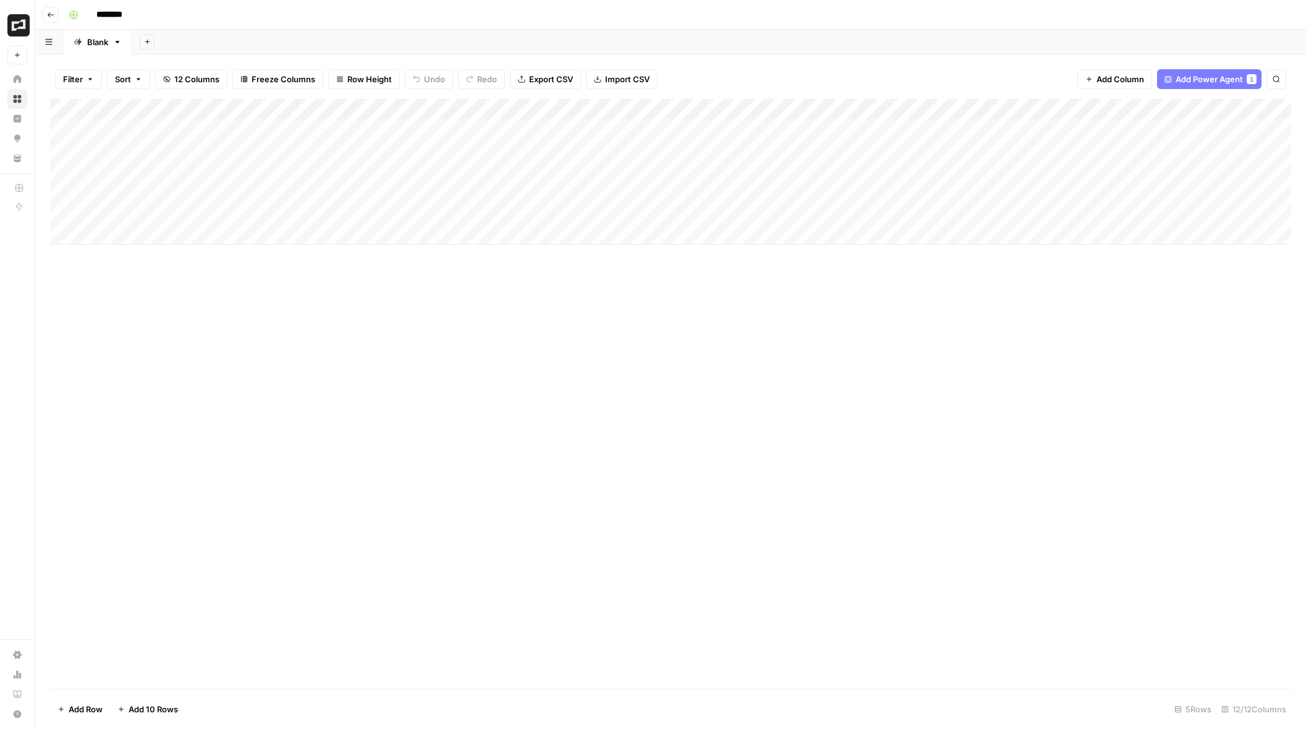
click at [1203, 78] on span "Add Power Agent" at bounding box center [1209, 79] width 67 height 12
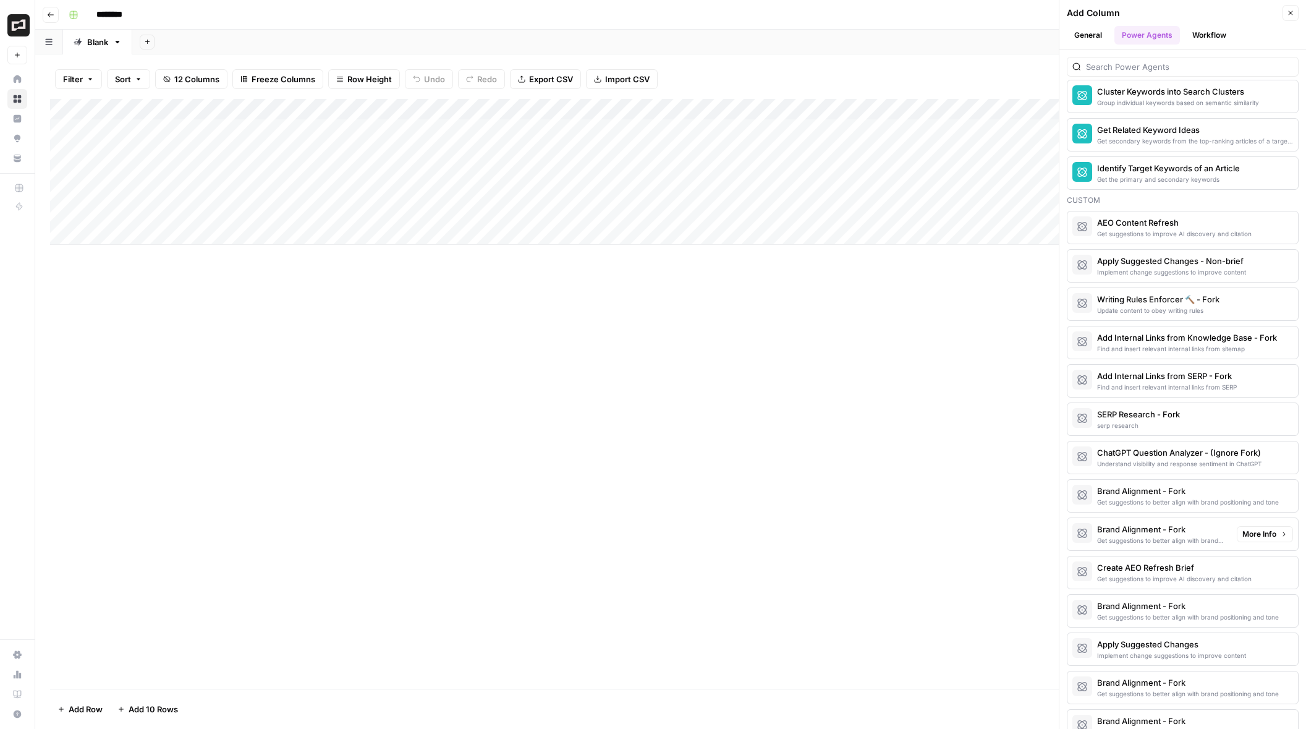
scroll to position [1104, 0]
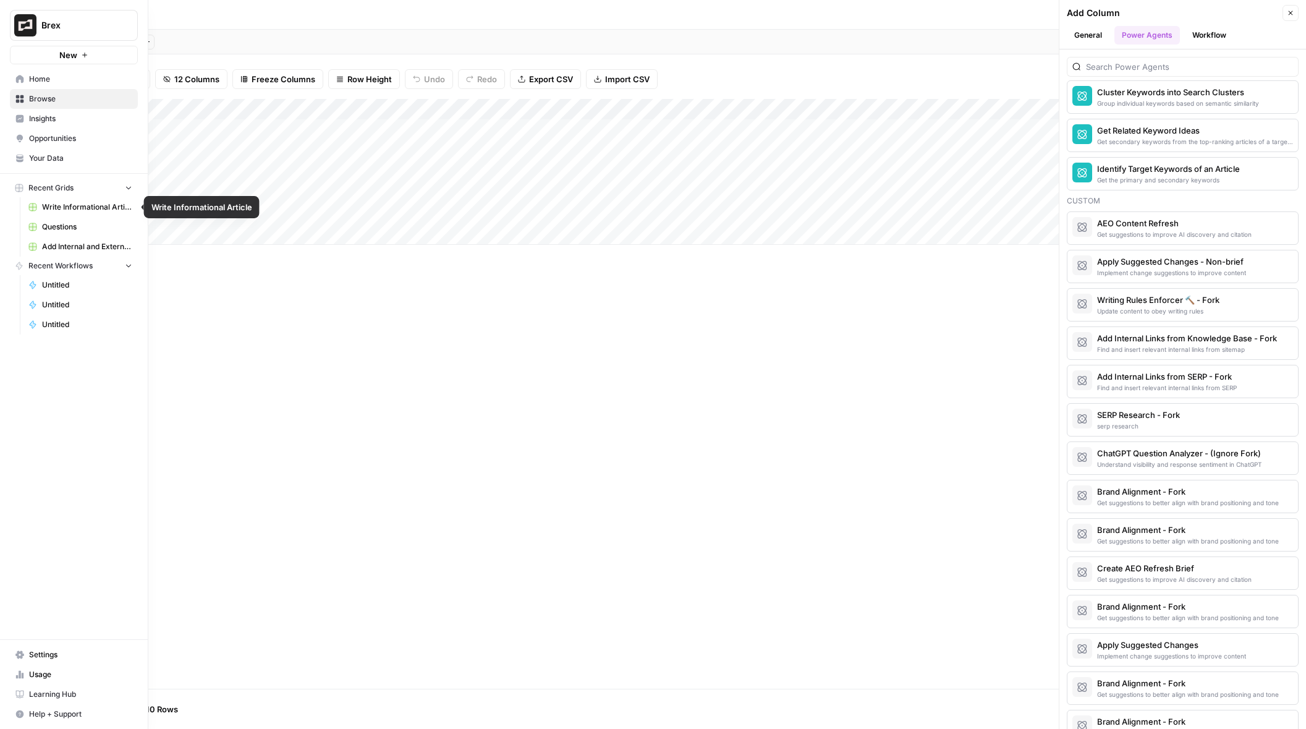
click at [74, 206] on span "Write Informational Article" at bounding box center [87, 206] width 90 height 11
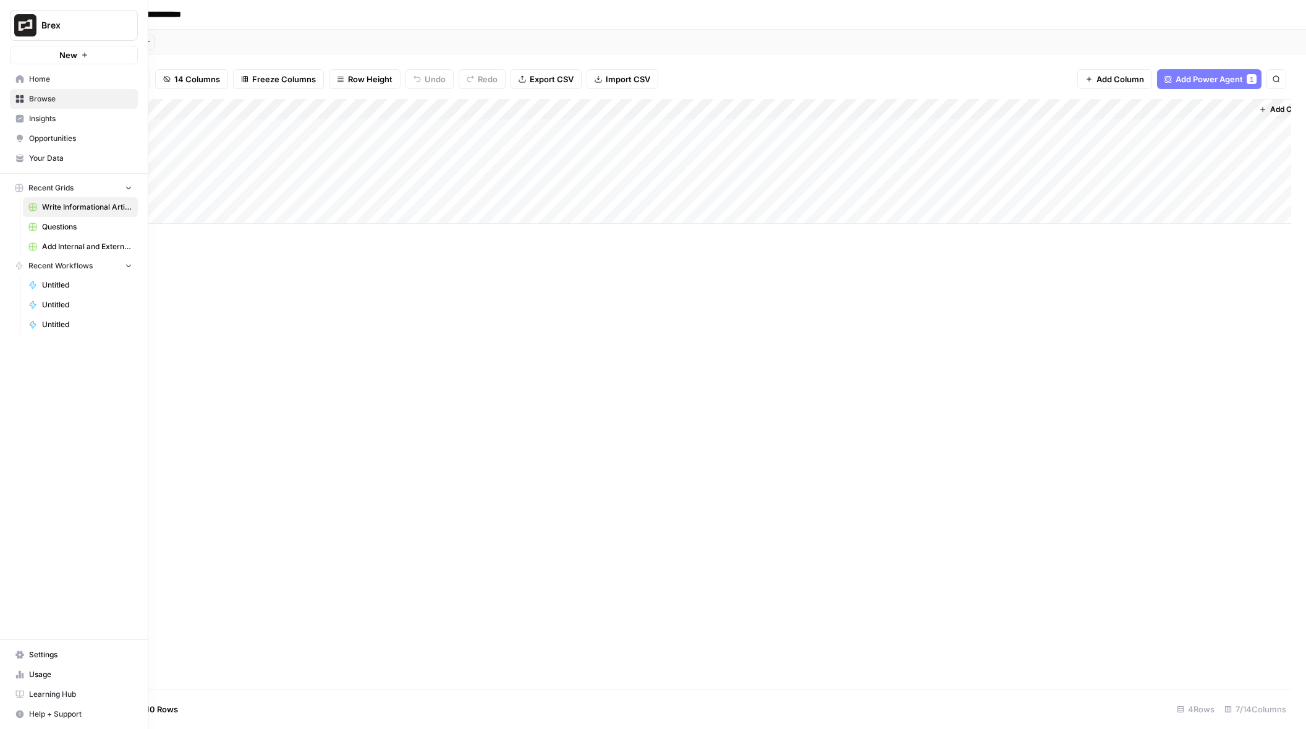
click at [78, 185] on button "Recent Grids" at bounding box center [74, 188] width 128 height 19
click at [72, 185] on span "Recent Grids" at bounding box center [50, 187] width 45 height 11
click at [57, 187] on span "Recent Grids" at bounding box center [50, 187] width 45 height 11
click at [50, 140] on span "Opportunities" at bounding box center [80, 138] width 103 height 11
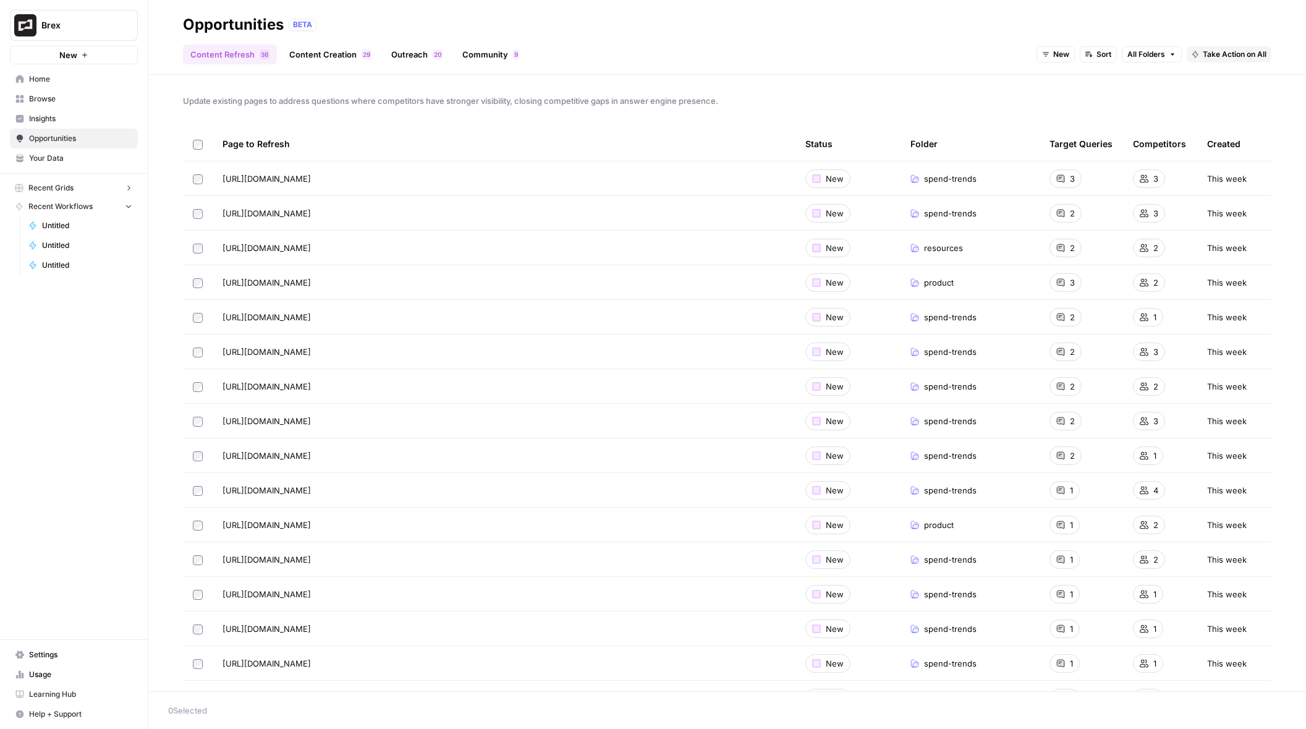
click at [339, 54] on link "Content Creation 9 2" at bounding box center [330, 54] width 97 height 20
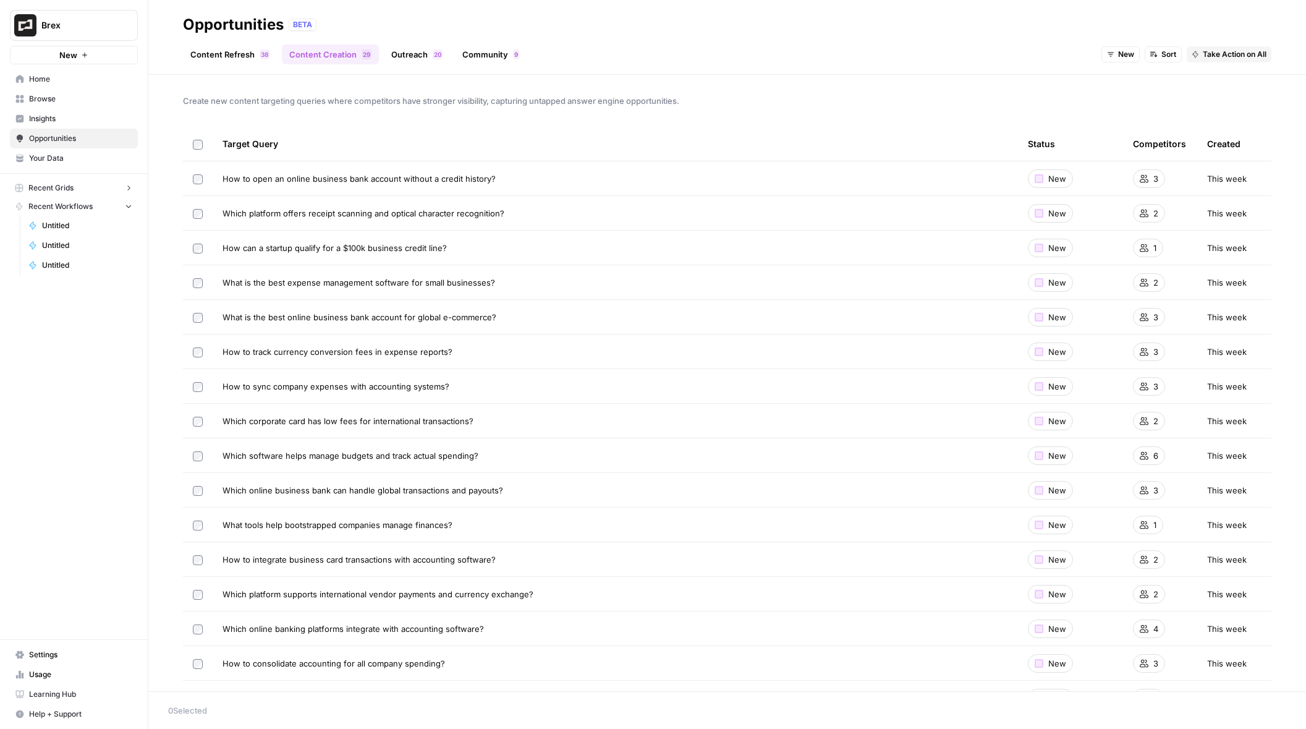
click at [415, 51] on link "Outreach 0 2" at bounding box center [417, 54] width 66 height 20
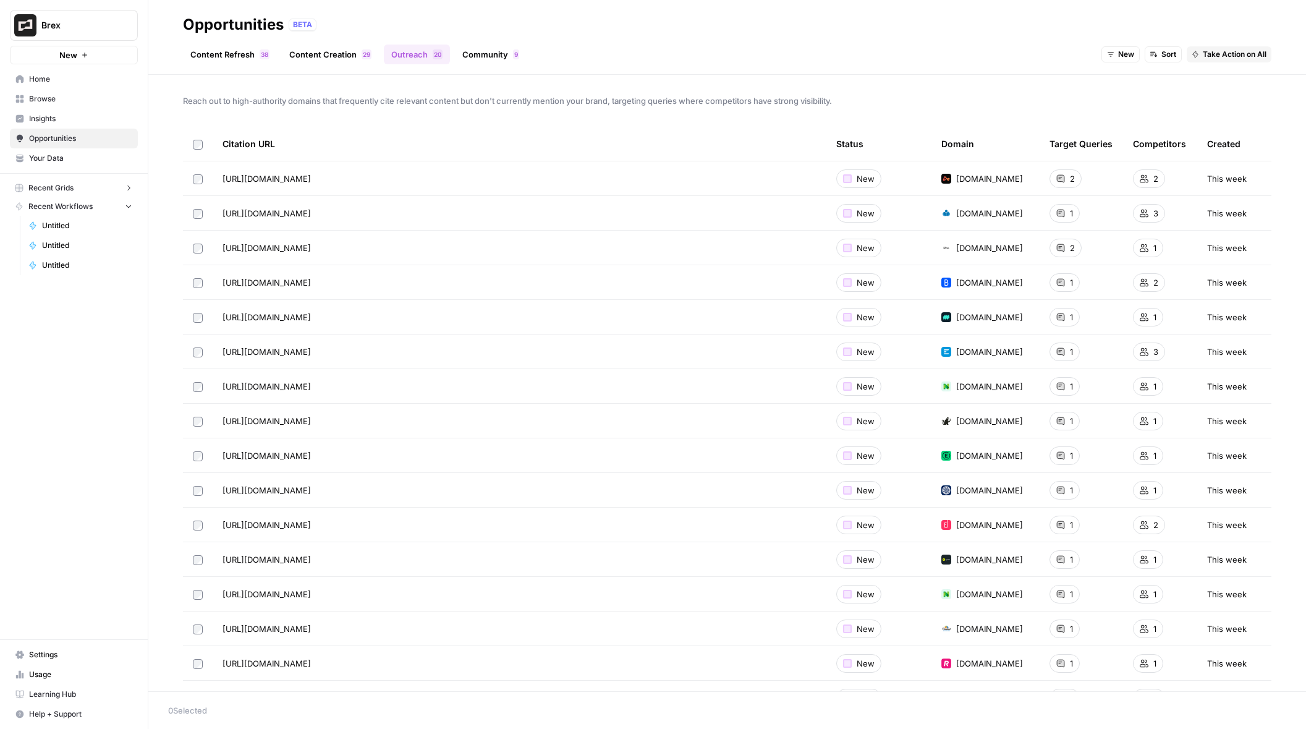
click at [229, 51] on link "Content Refresh 8 3" at bounding box center [230, 54] width 94 height 20
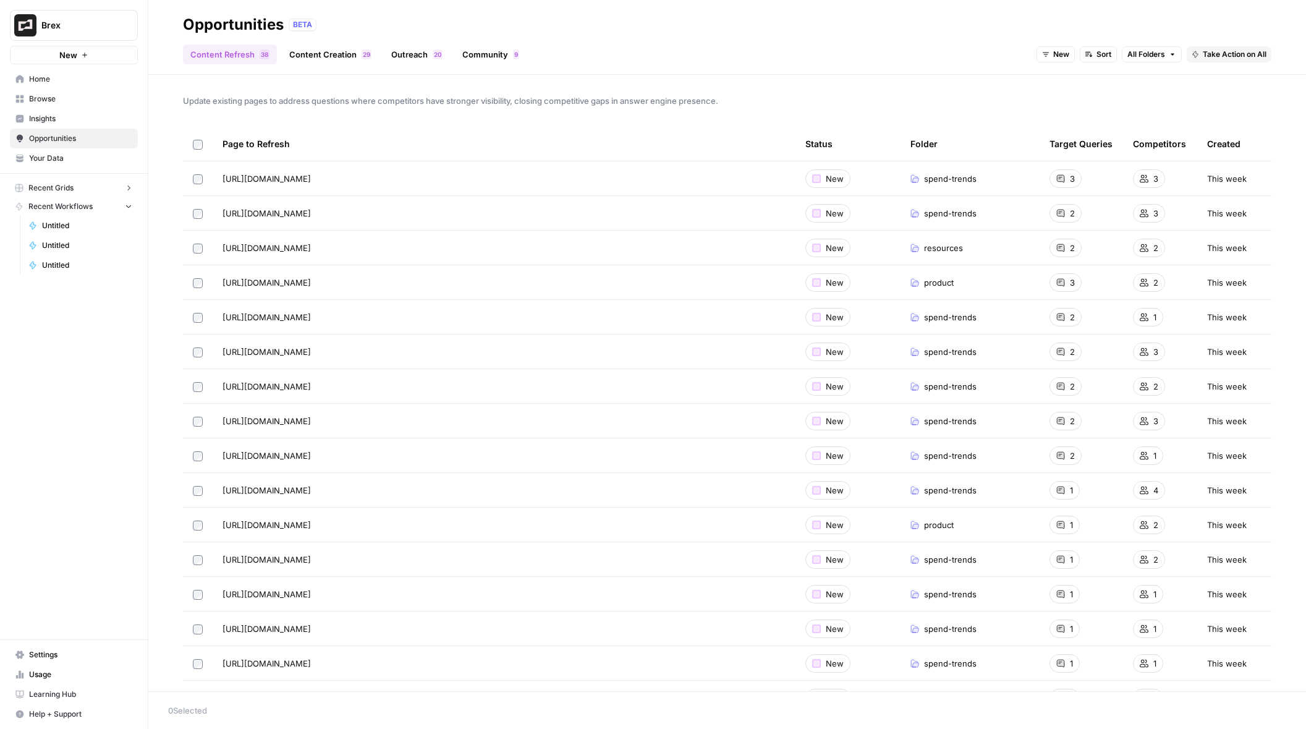
click at [84, 189] on button "Recent Grids" at bounding box center [74, 188] width 128 height 19
click at [61, 225] on span "Questions" at bounding box center [87, 226] width 90 height 11
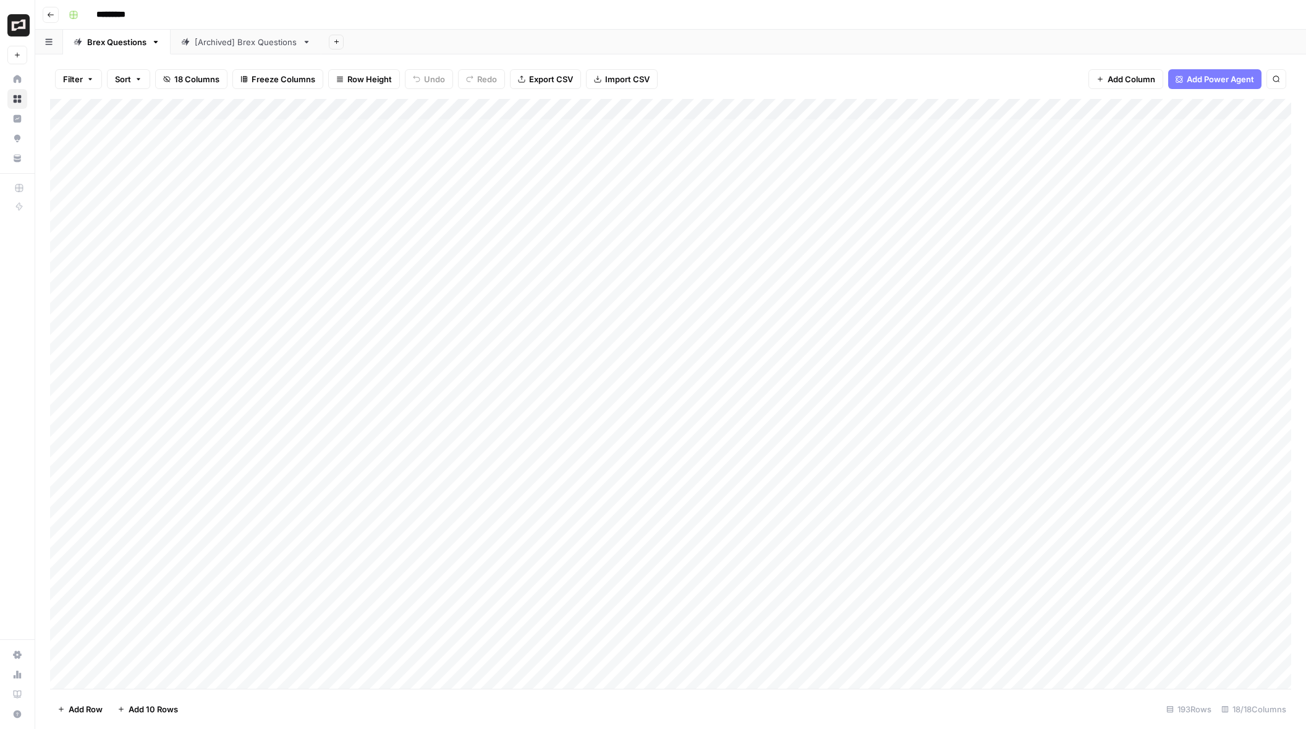
click at [49, 11] on icon "button" at bounding box center [50, 14] width 7 height 7
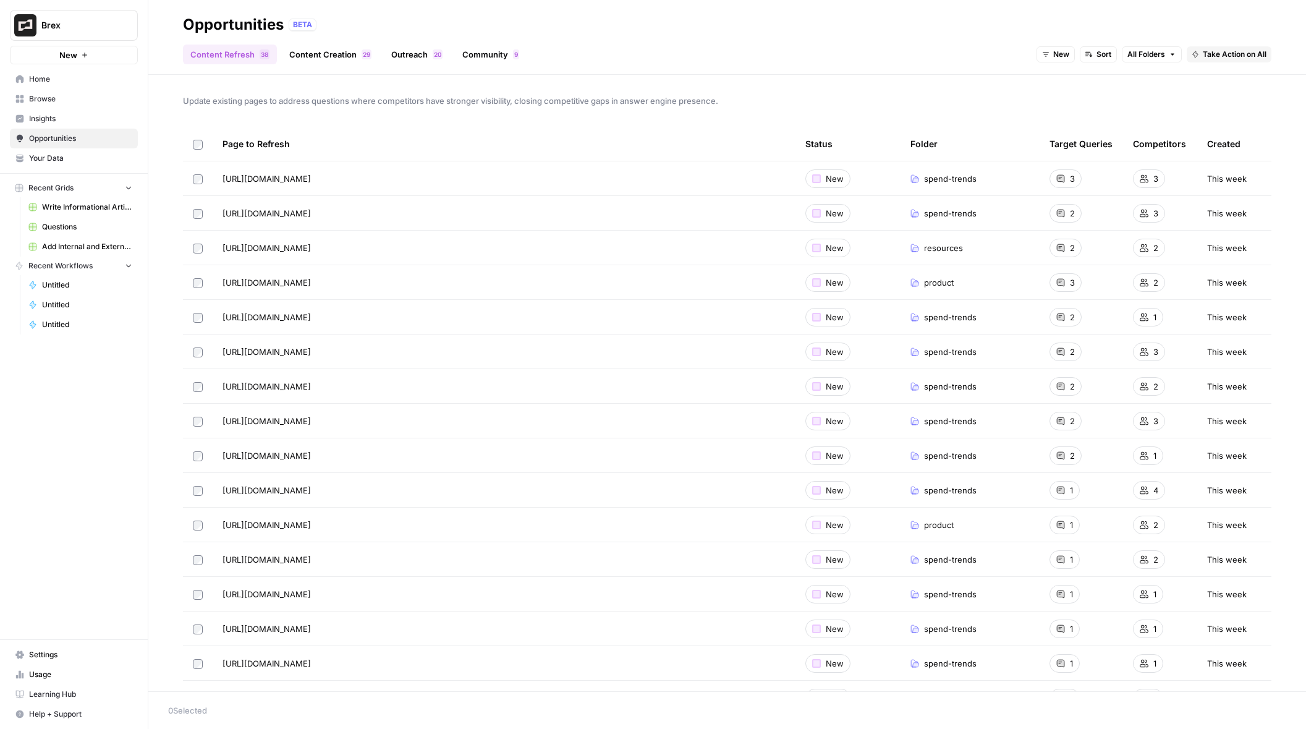
click at [72, 119] on span "Insights" at bounding box center [80, 118] width 103 height 11
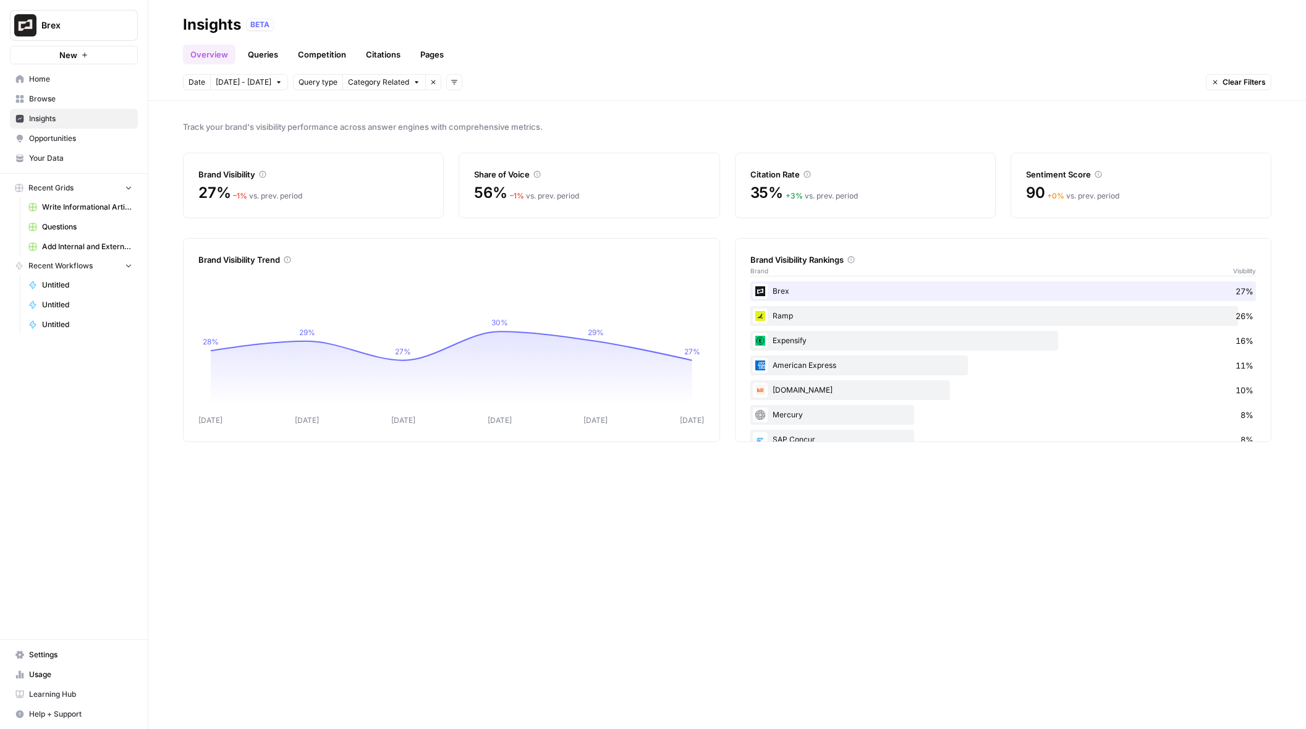
click at [430, 58] on link "Pages" at bounding box center [432, 54] width 38 height 20
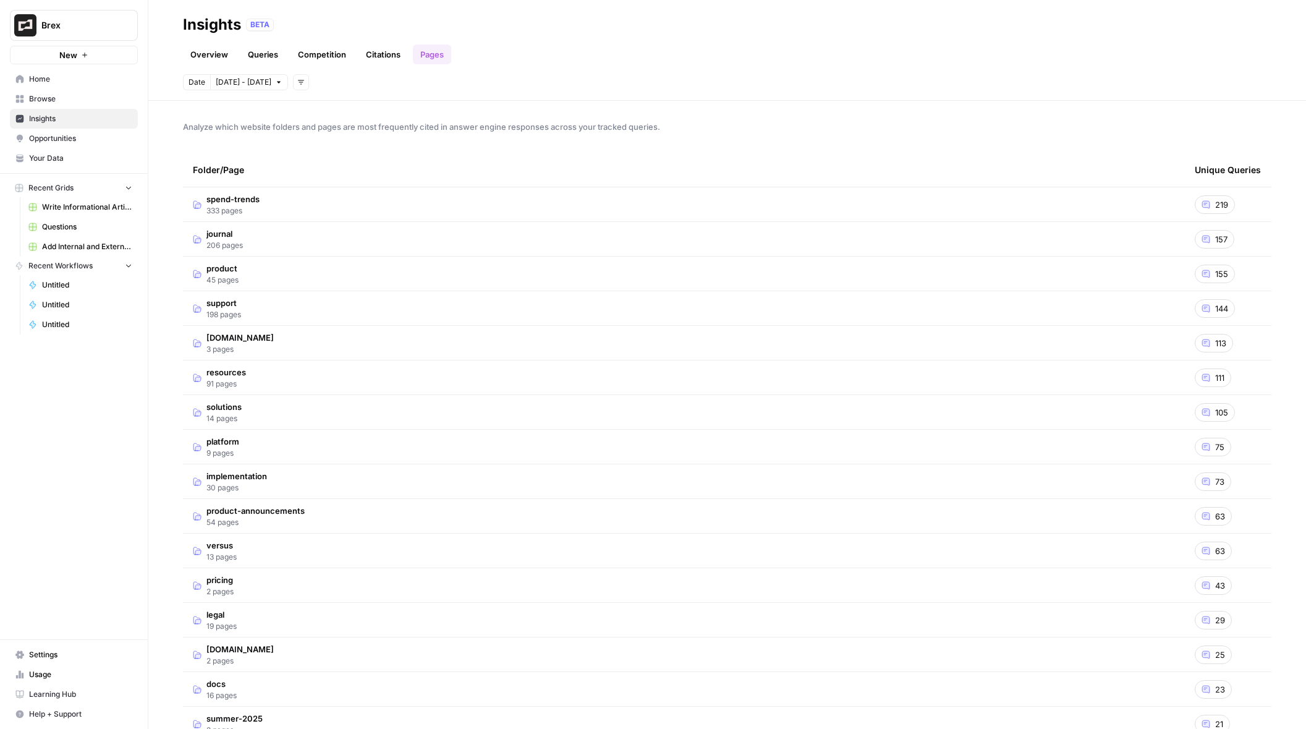
click at [388, 57] on link "Citations" at bounding box center [382, 54] width 49 height 20
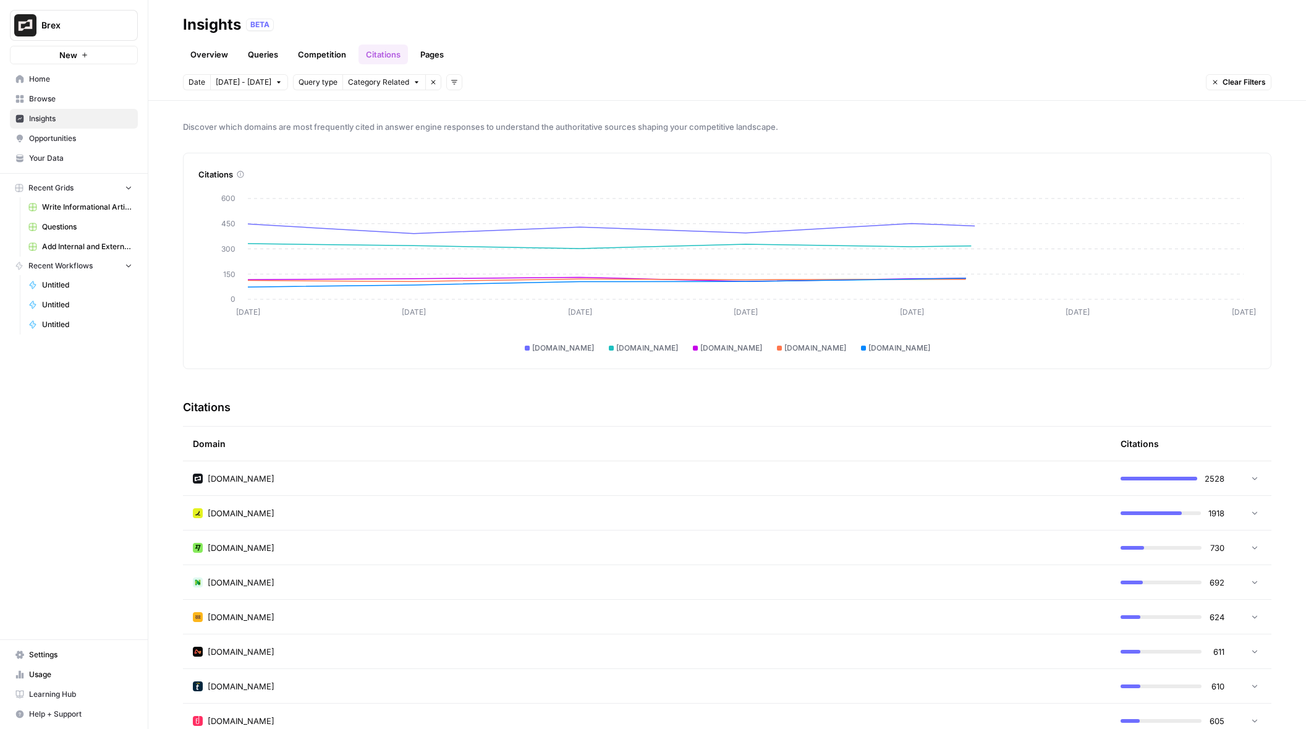
click at [319, 52] on link "Competition" at bounding box center [321, 54] width 63 height 20
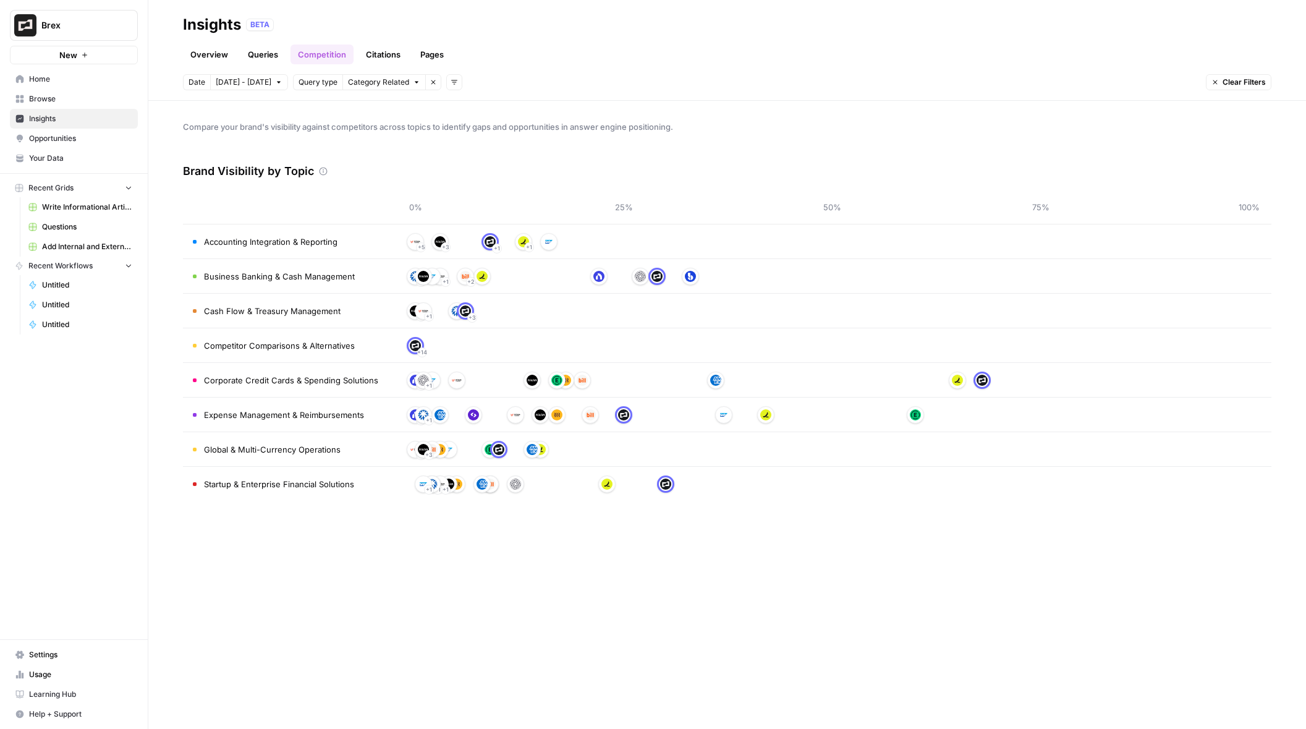
click at [259, 49] on link "Queries" at bounding box center [262, 54] width 45 height 20
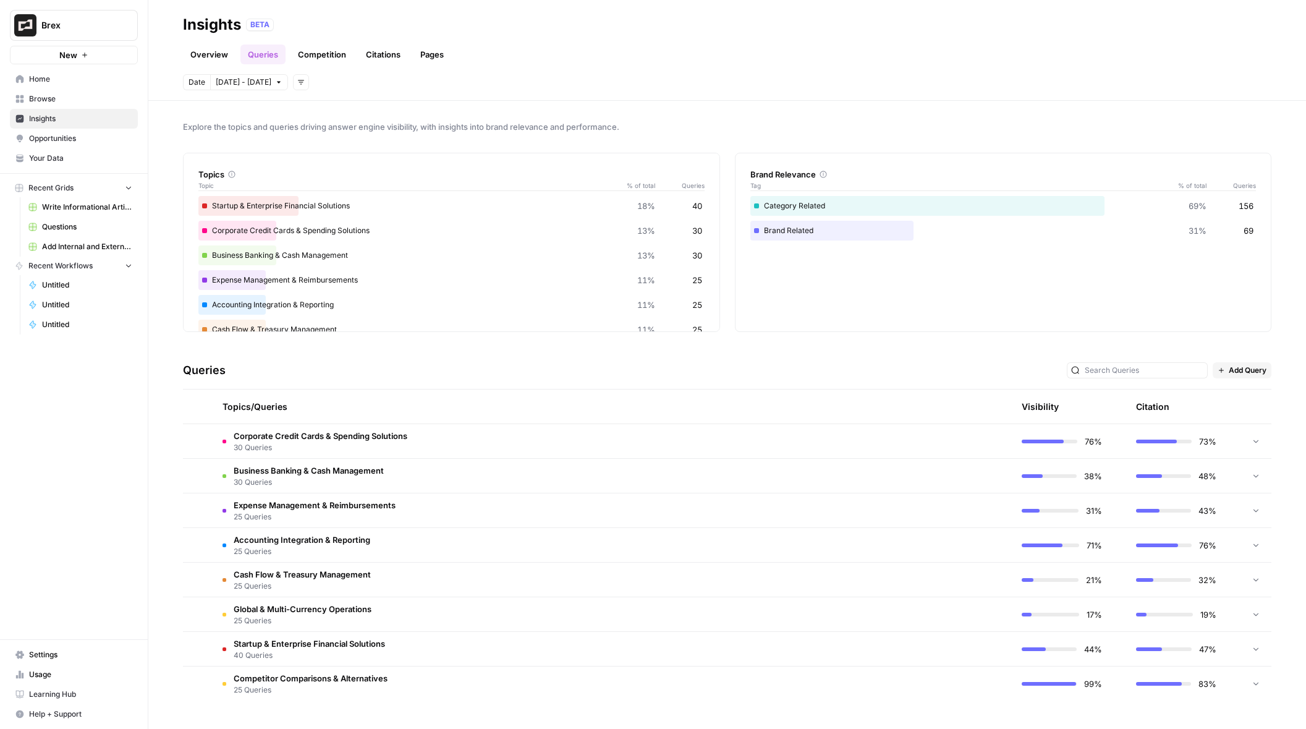
click at [432, 49] on link "Pages" at bounding box center [432, 54] width 38 height 20
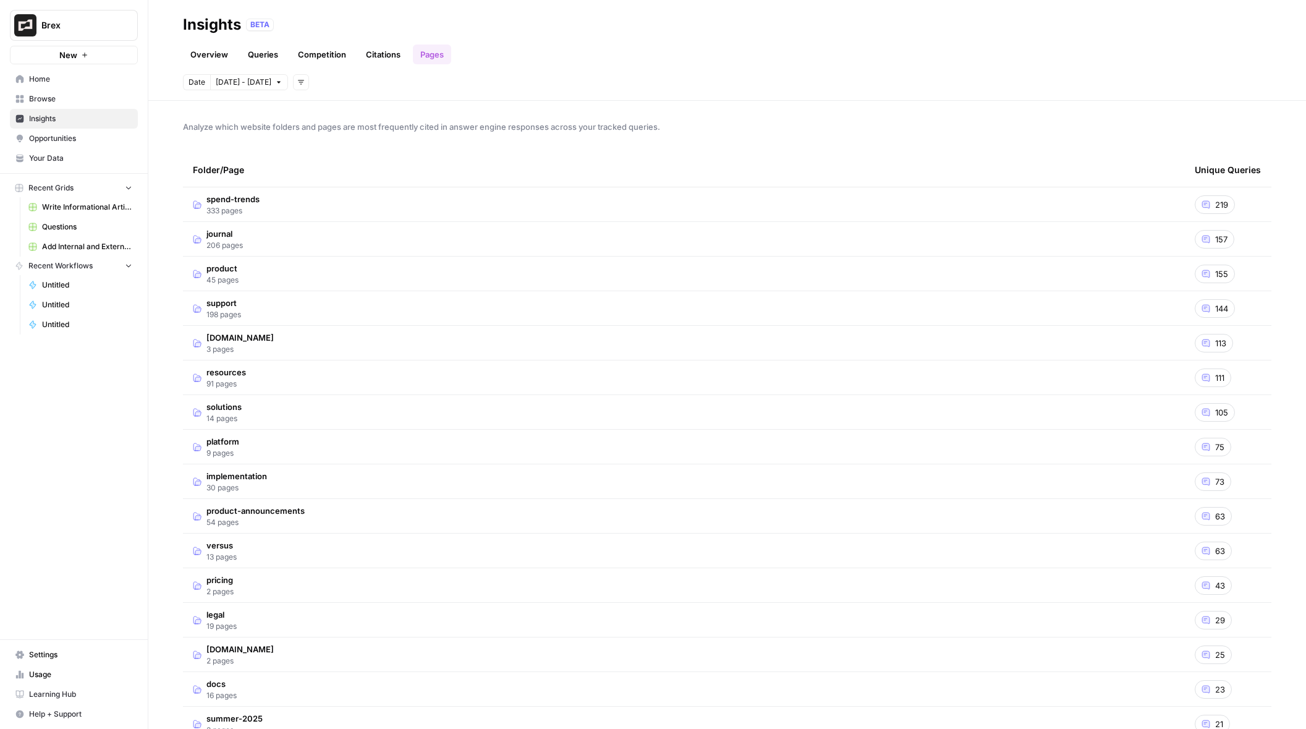
click at [258, 58] on link "Queries" at bounding box center [262, 54] width 45 height 20
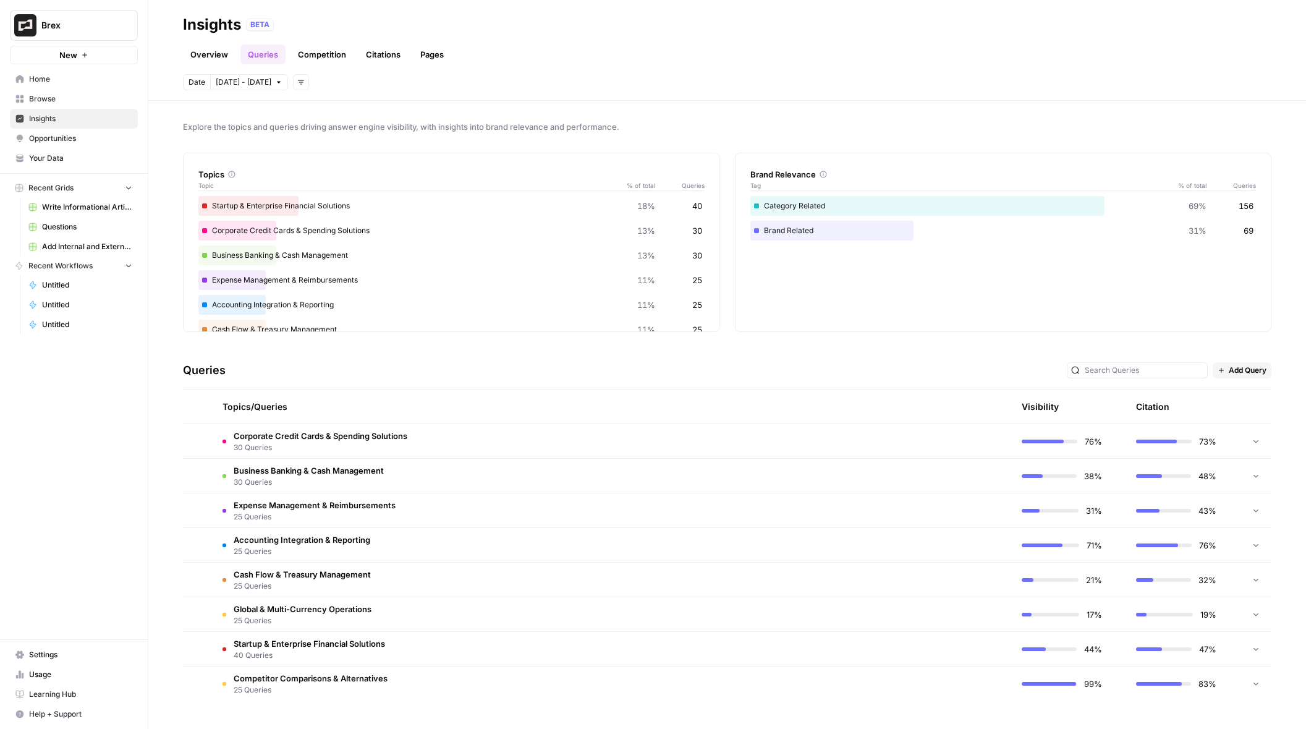
click at [51, 135] on span "Opportunities" at bounding box center [80, 138] width 103 height 11
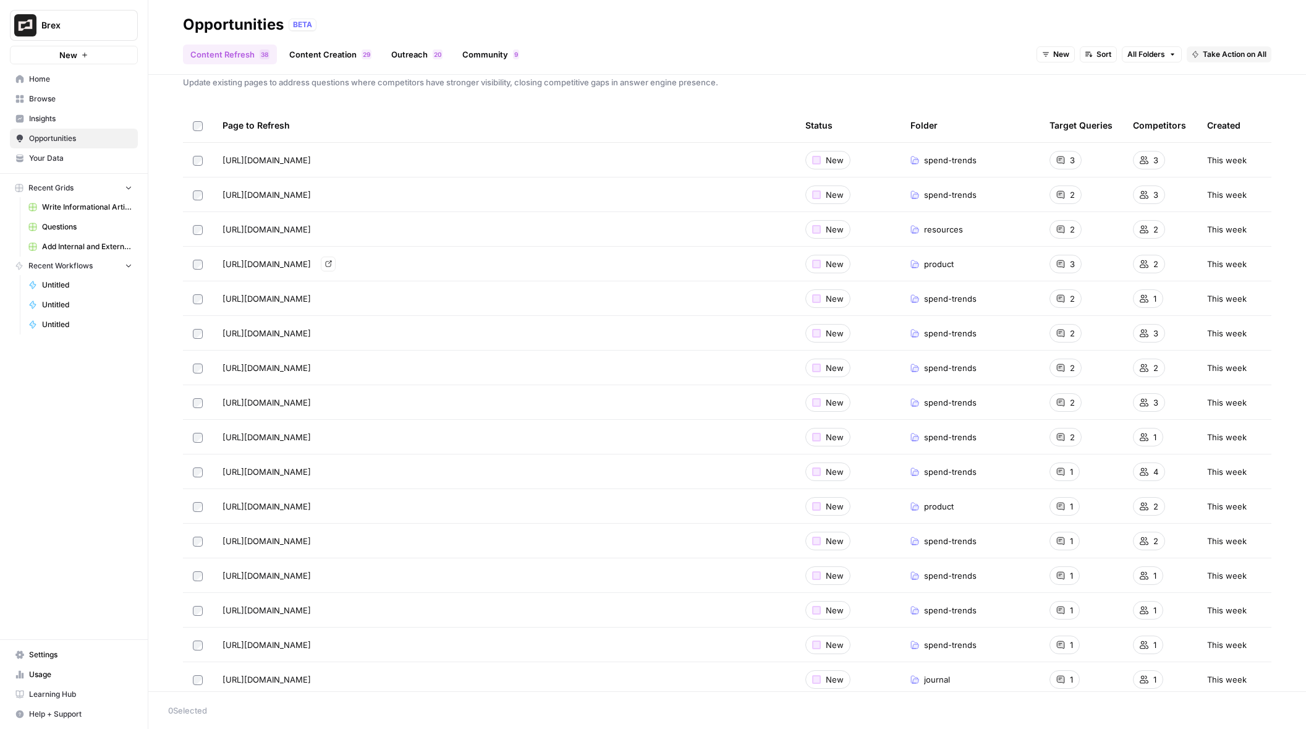
scroll to position [22, 0]
click at [51, 106] on link "Browse" at bounding box center [74, 99] width 128 height 20
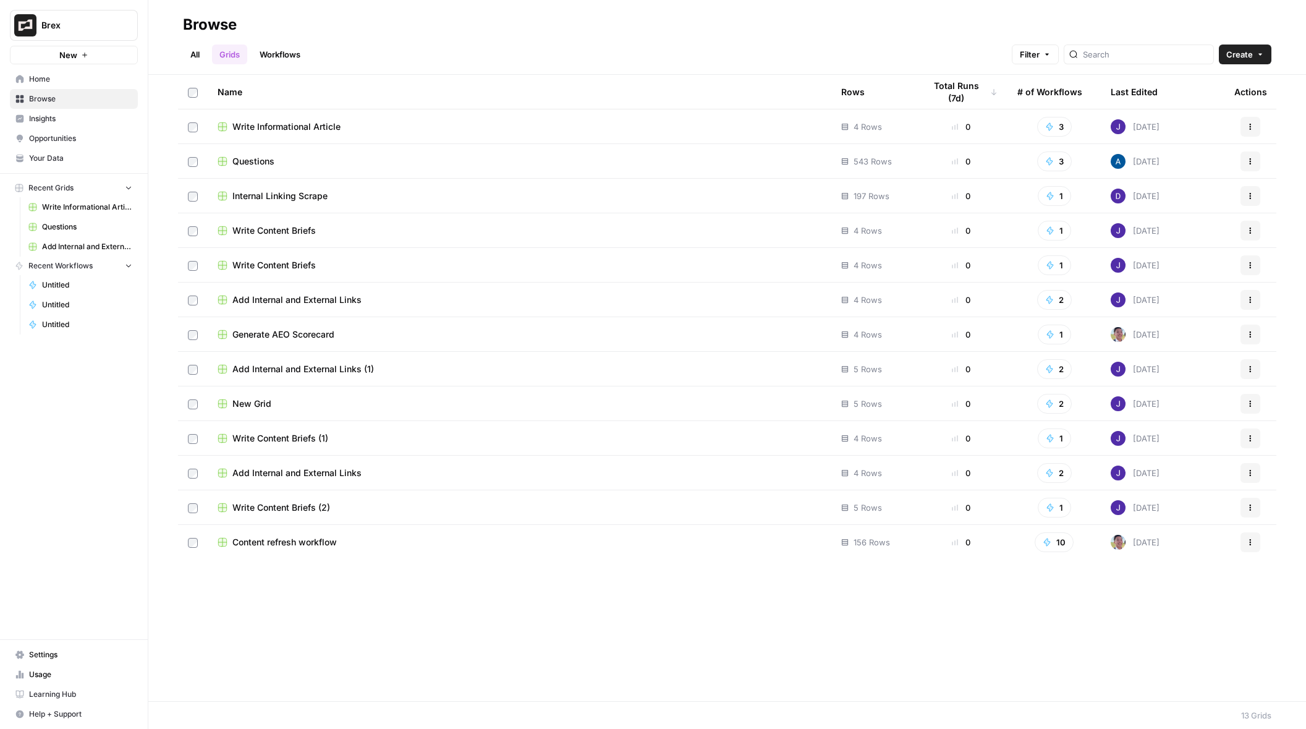
click at [49, 119] on span "Insights" at bounding box center [80, 118] width 103 height 11
